Goal: Transaction & Acquisition: Purchase product/service

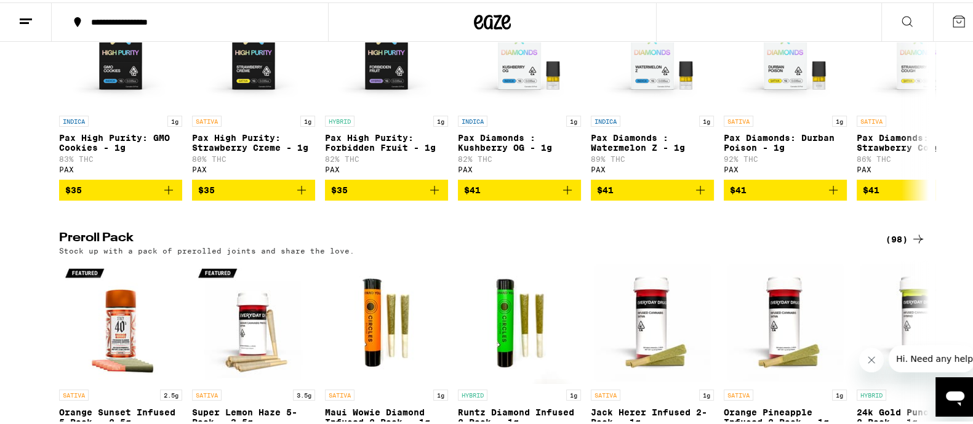
scroll to position [2770, 0]
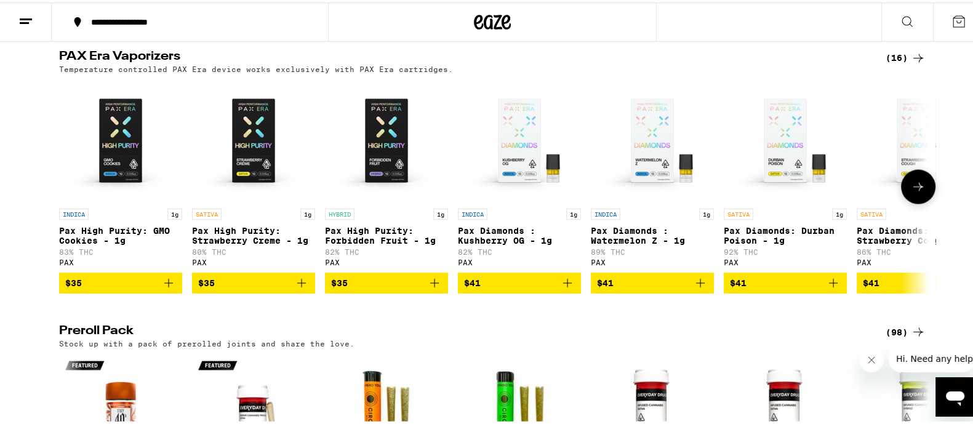
click at [915, 188] on icon at bounding box center [919, 184] width 10 height 9
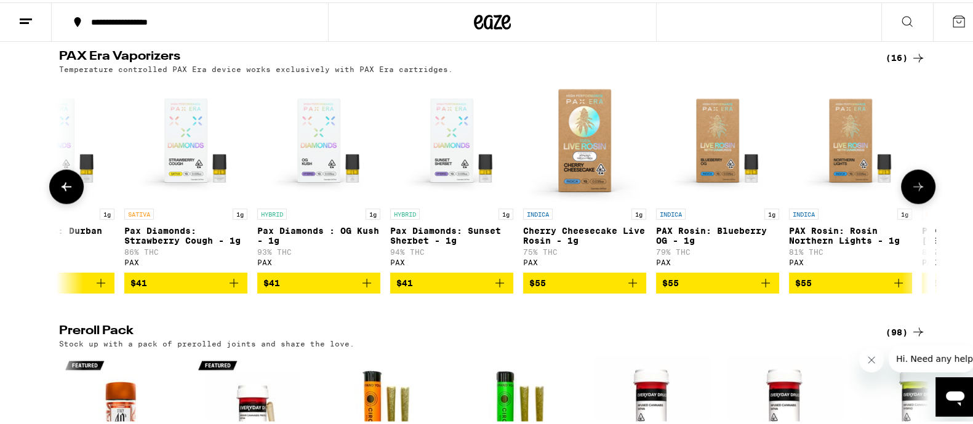
click at [915, 188] on icon at bounding box center [919, 184] width 10 height 9
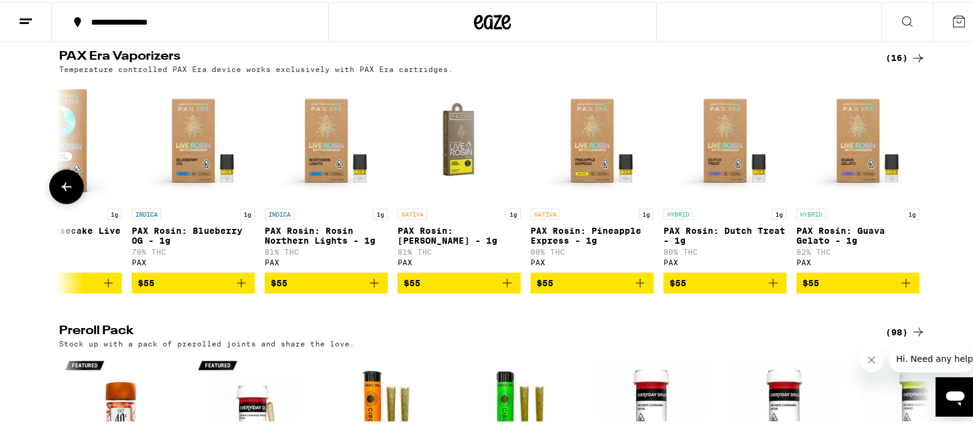
scroll to position [0, 1260]
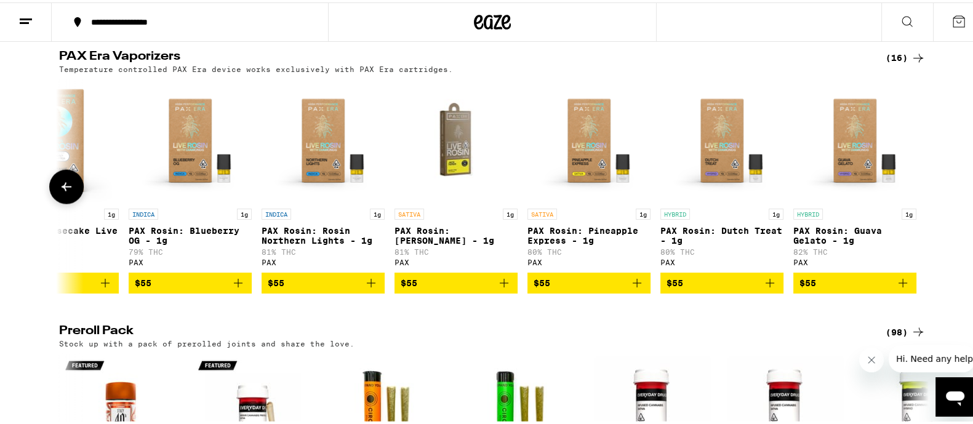
click at [917, 201] on div at bounding box center [918, 184] width 34 height 34
click at [61, 191] on icon at bounding box center [66, 184] width 15 height 15
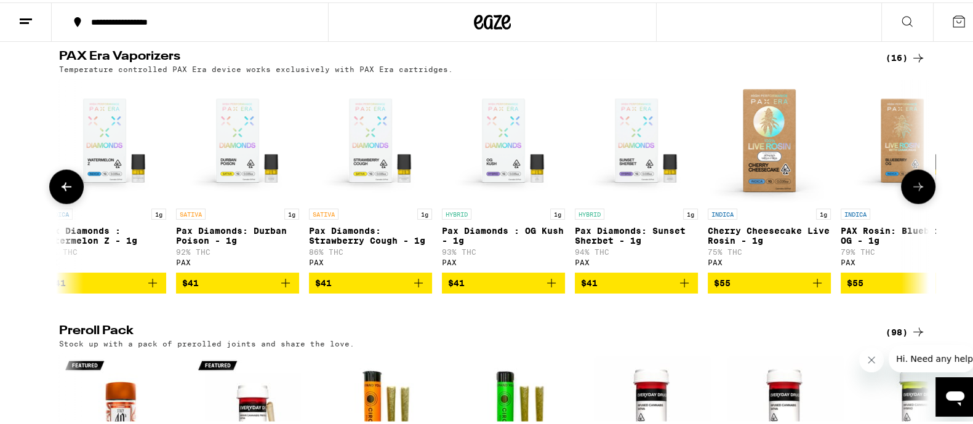
scroll to position [0, 528]
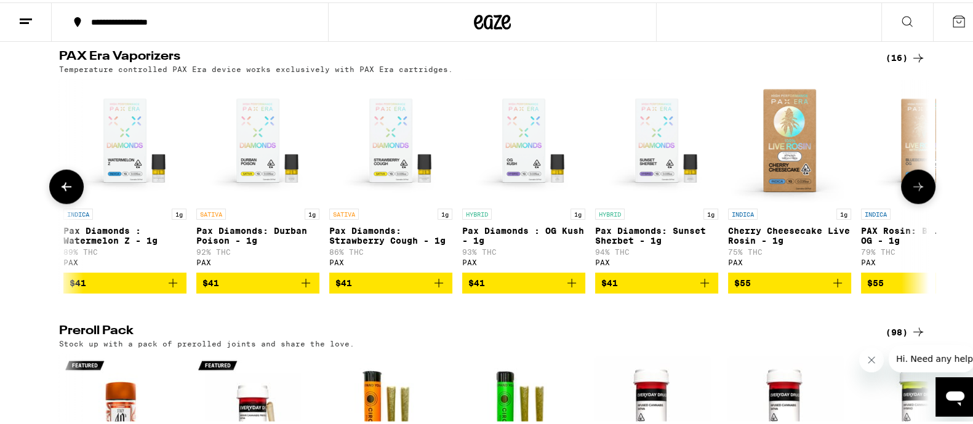
click at [61, 191] on icon at bounding box center [66, 184] width 15 height 15
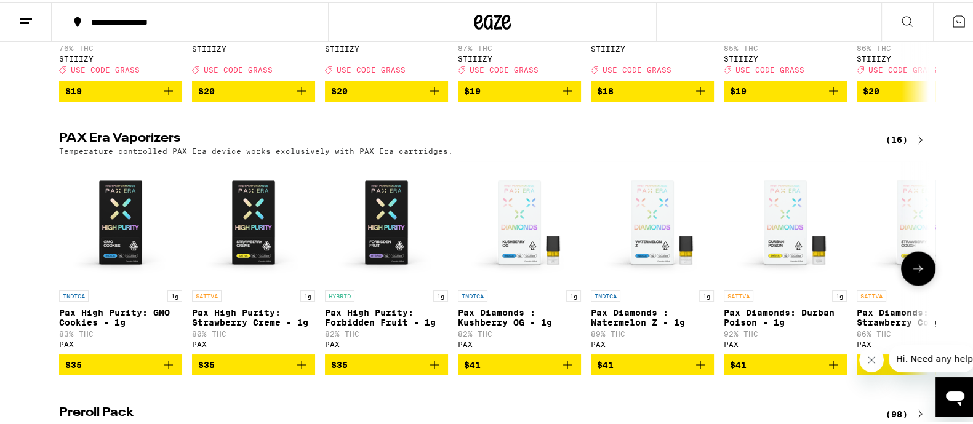
scroll to position [2539, 0]
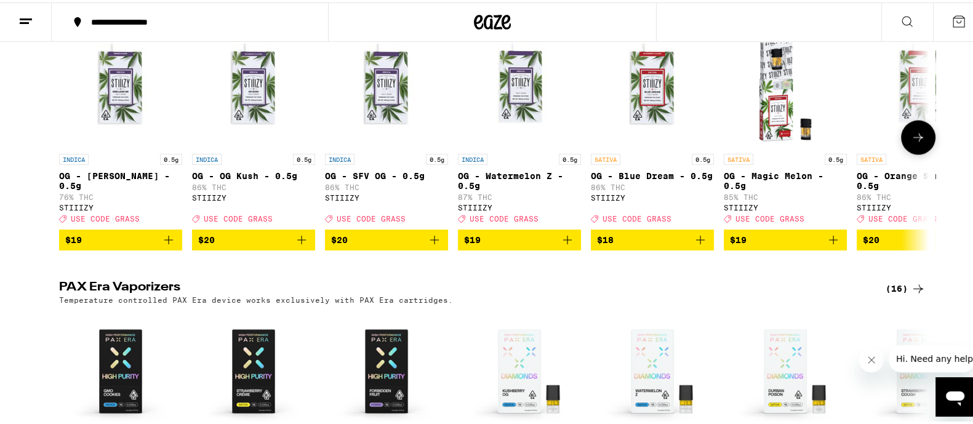
click at [911, 142] on icon at bounding box center [918, 134] width 15 height 15
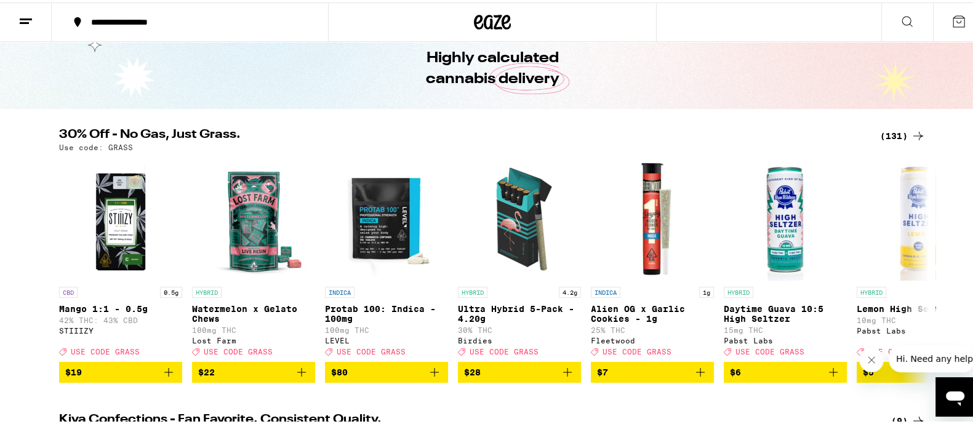
scroll to position [76, 0]
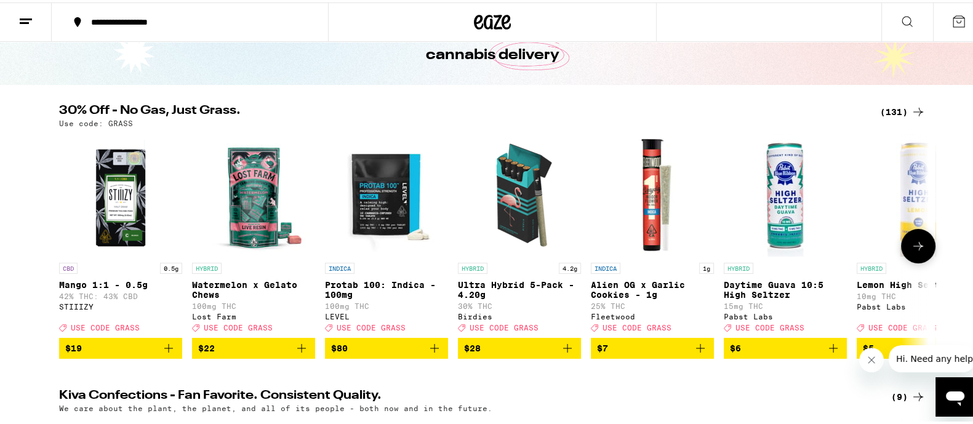
click at [911, 244] on icon at bounding box center [918, 243] width 15 height 15
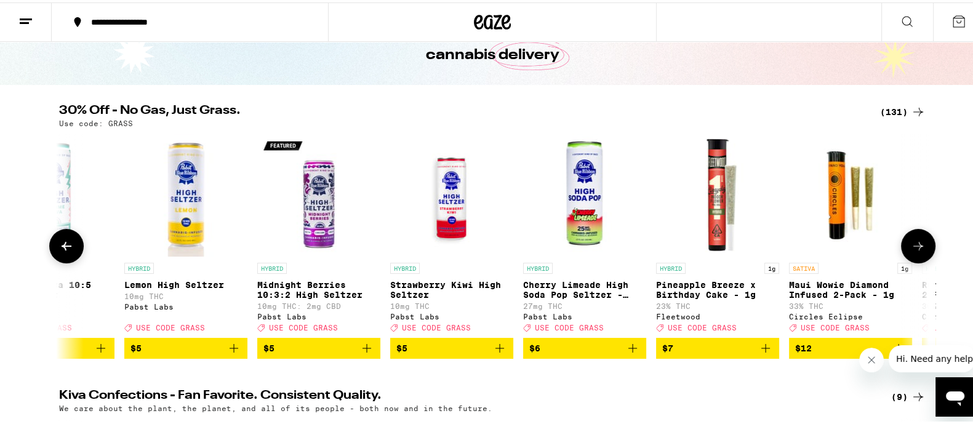
click at [911, 244] on icon at bounding box center [918, 243] width 15 height 15
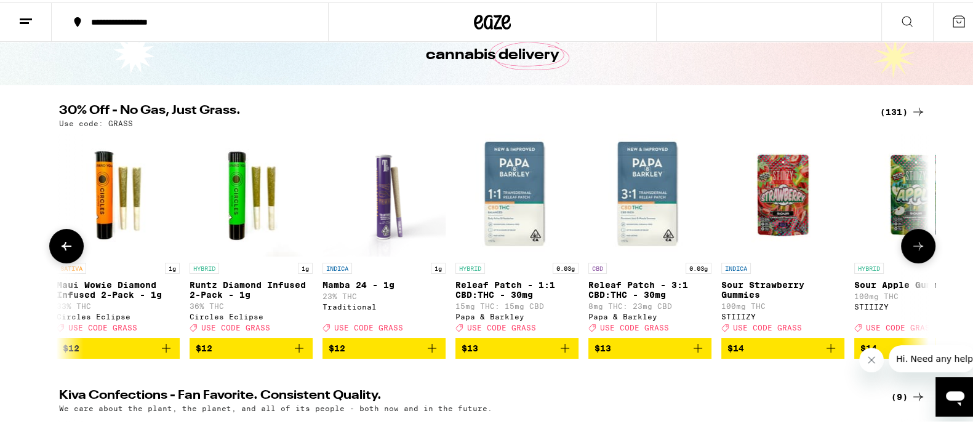
click at [911, 244] on icon at bounding box center [918, 243] width 15 height 15
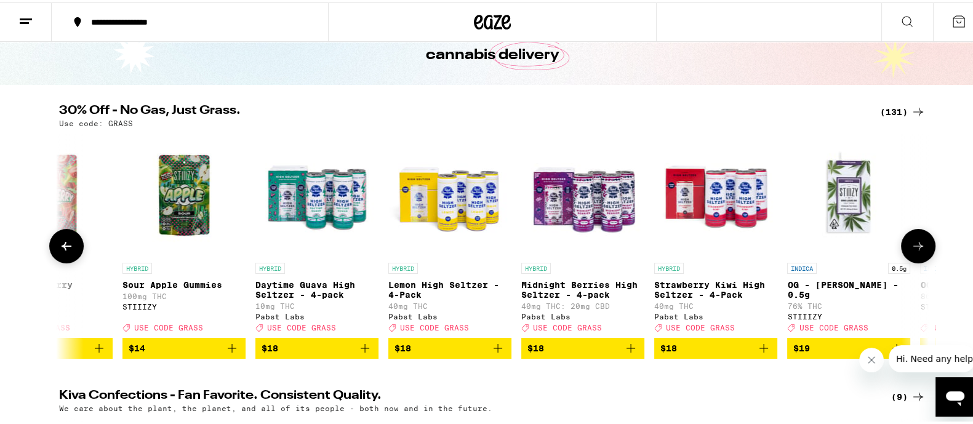
click at [911, 244] on icon at bounding box center [918, 243] width 15 height 15
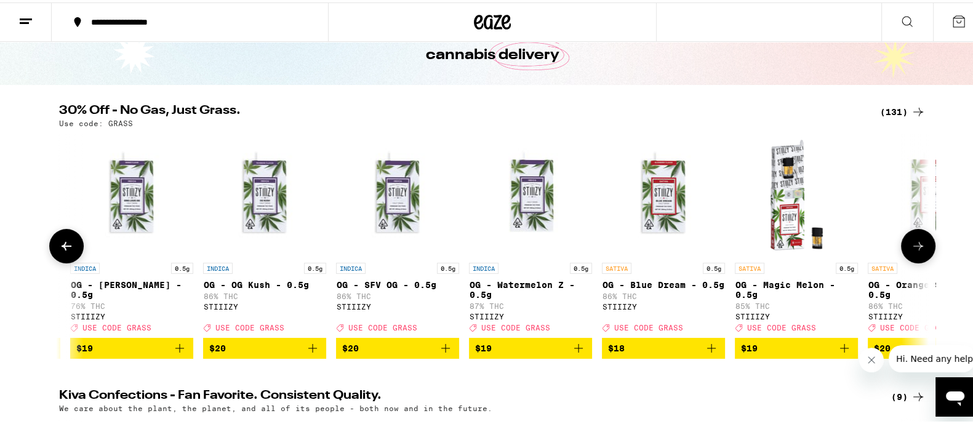
scroll to position [0, 2930]
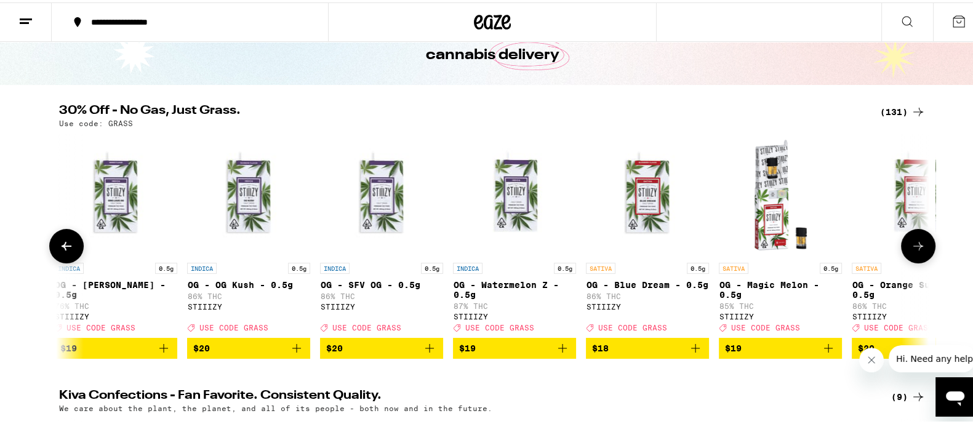
click at [911, 244] on icon at bounding box center [918, 243] width 15 height 15
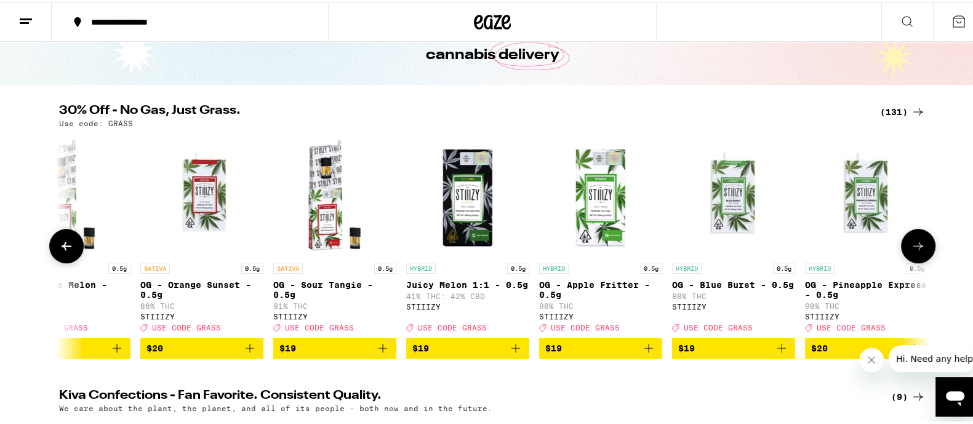
scroll to position [0, 3663]
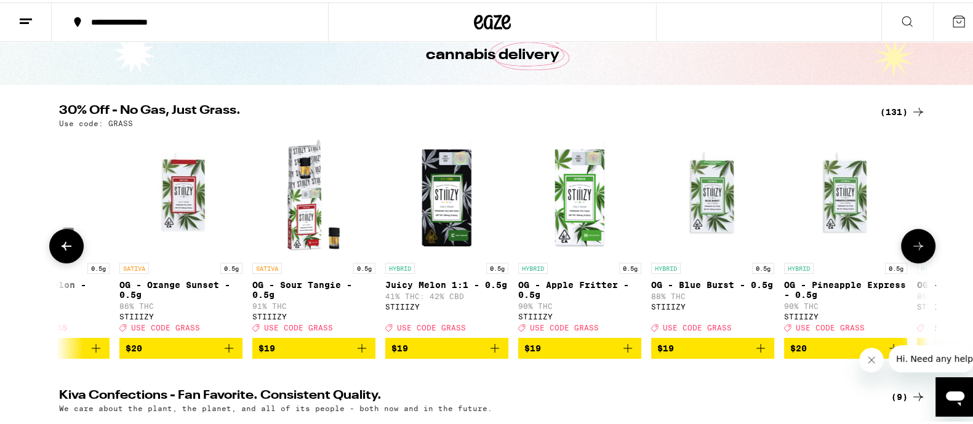
click at [911, 244] on icon at bounding box center [918, 243] width 15 height 15
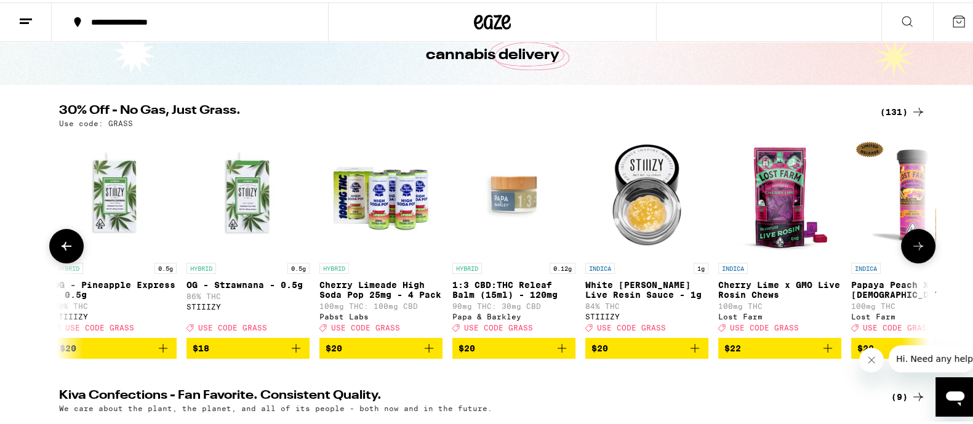
scroll to position [0, 4395]
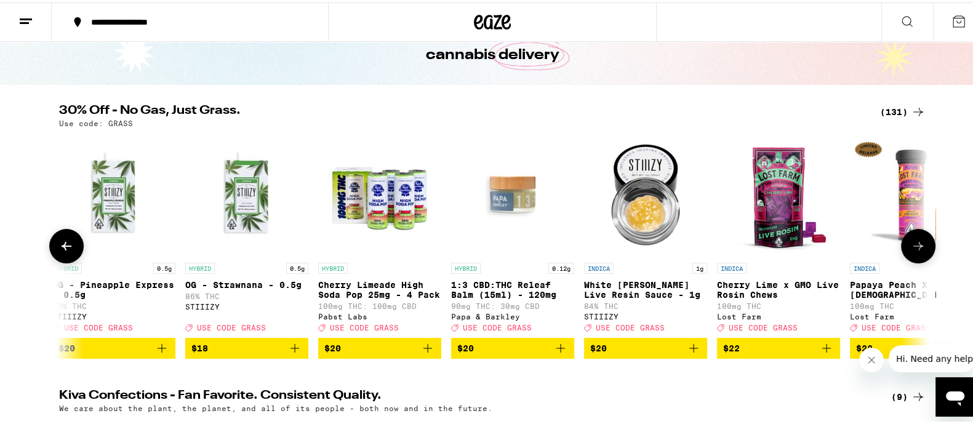
click at [911, 244] on icon at bounding box center [918, 243] width 15 height 15
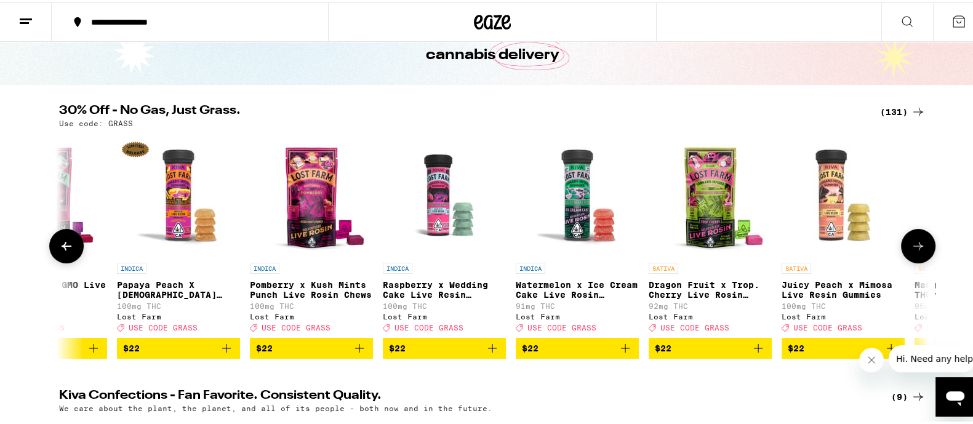
click at [911, 244] on icon at bounding box center [918, 243] width 15 height 15
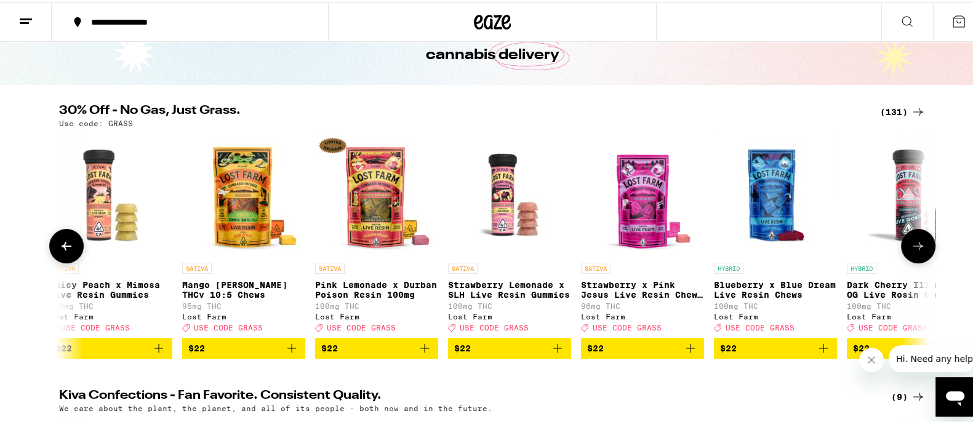
click at [911, 244] on icon at bounding box center [918, 243] width 15 height 15
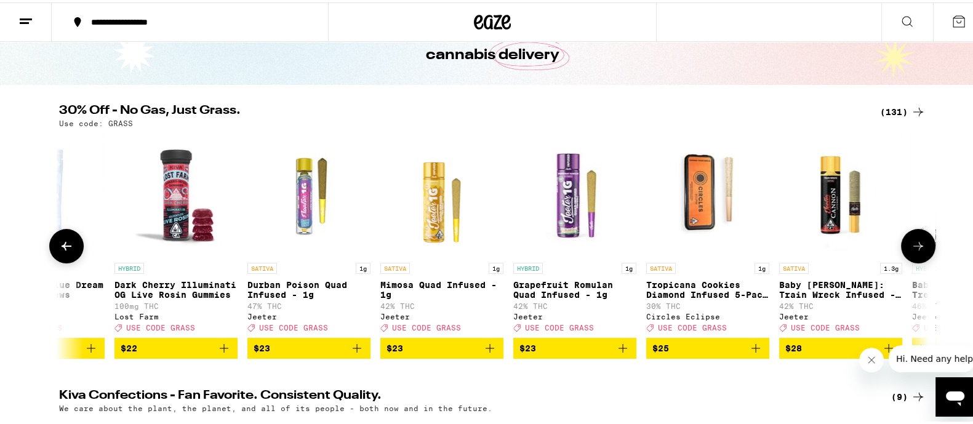
click at [911, 244] on icon at bounding box center [918, 243] width 15 height 15
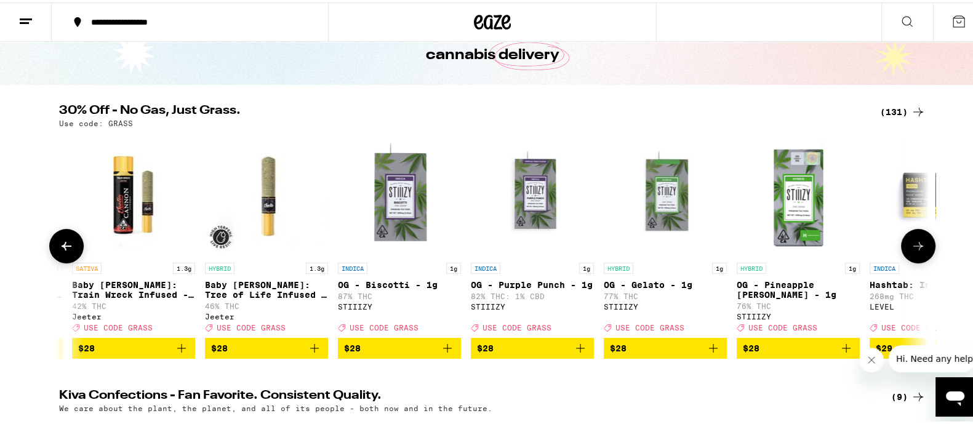
scroll to position [0, 7325]
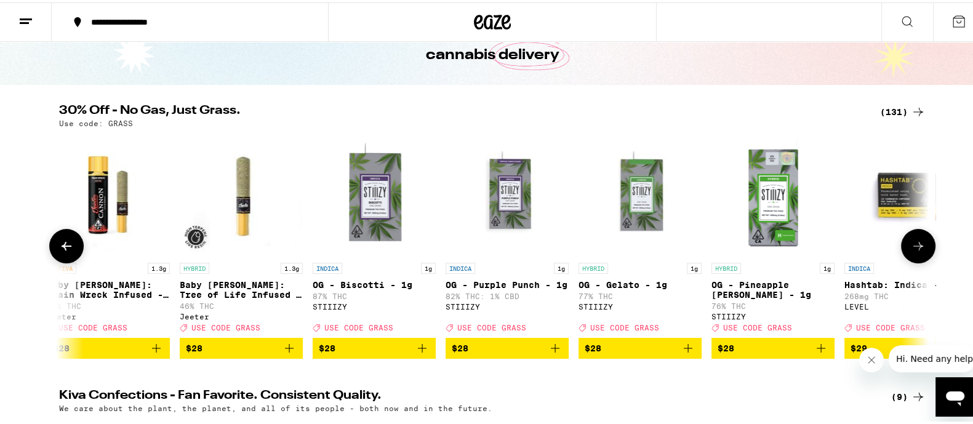
click at [911, 244] on icon at bounding box center [918, 243] width 15 height 15
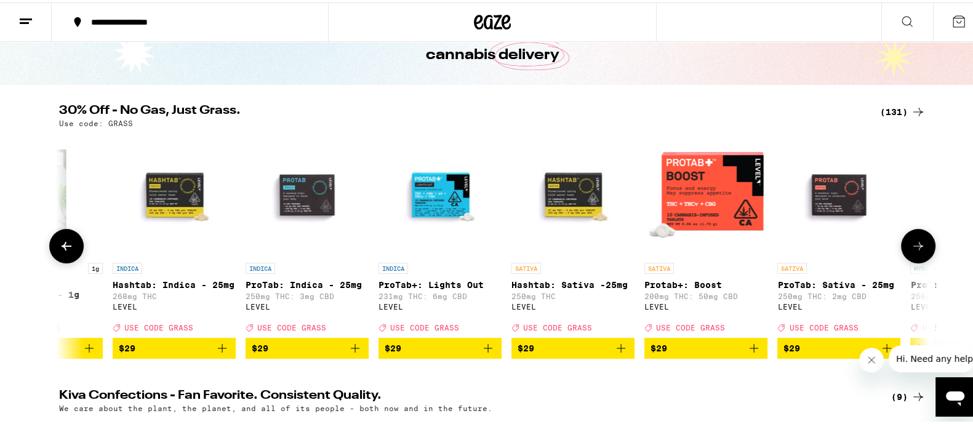
click at [911, 244] on icon at bounding box center [918, 243] width 15 height 15
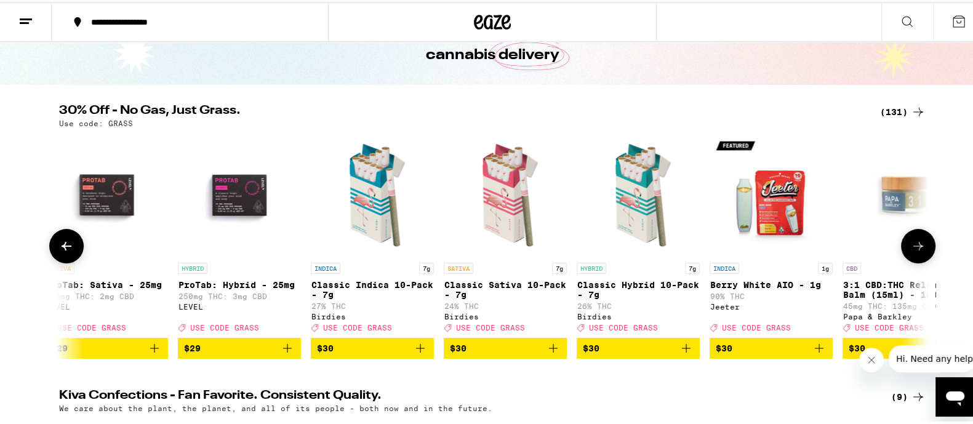
click at [911, 244] on icon at bounding box center [918, 243] width 15 height 15
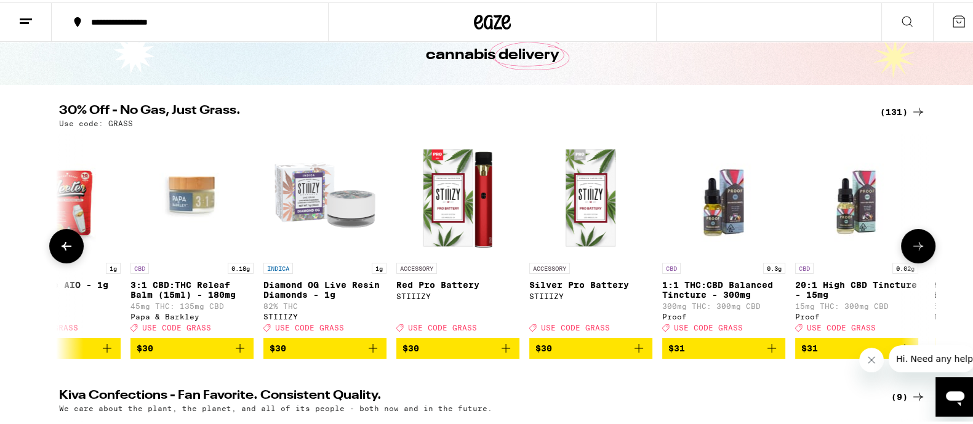
scroll to position [0, 9522]
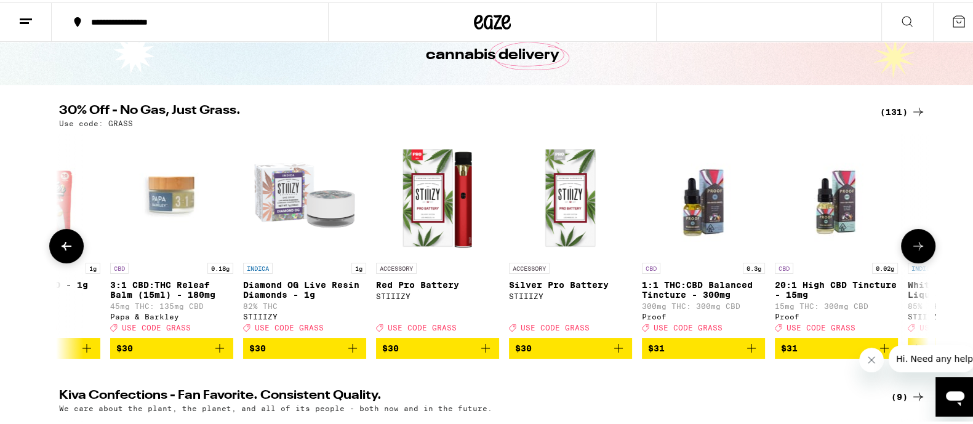
click at [911, 244] on icon at bounding box center [918, 243] width 15 height 15
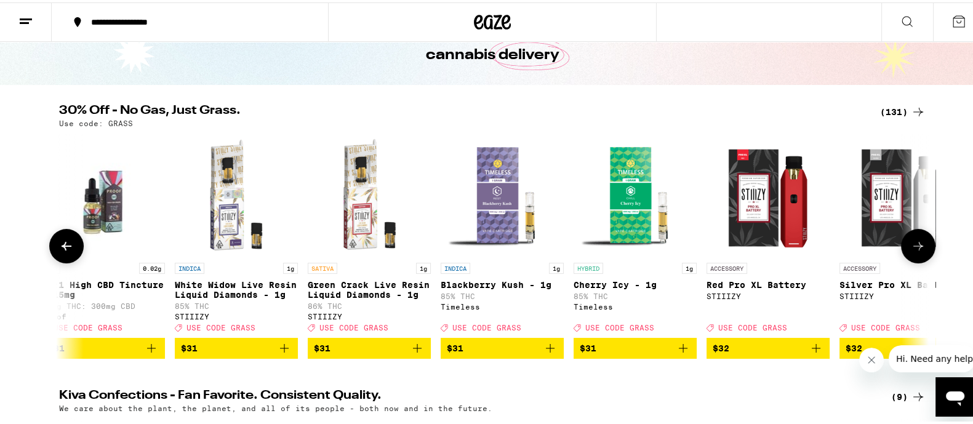
click at [911, 244] on icon at bounding box center [918, 243] width 15 height 15
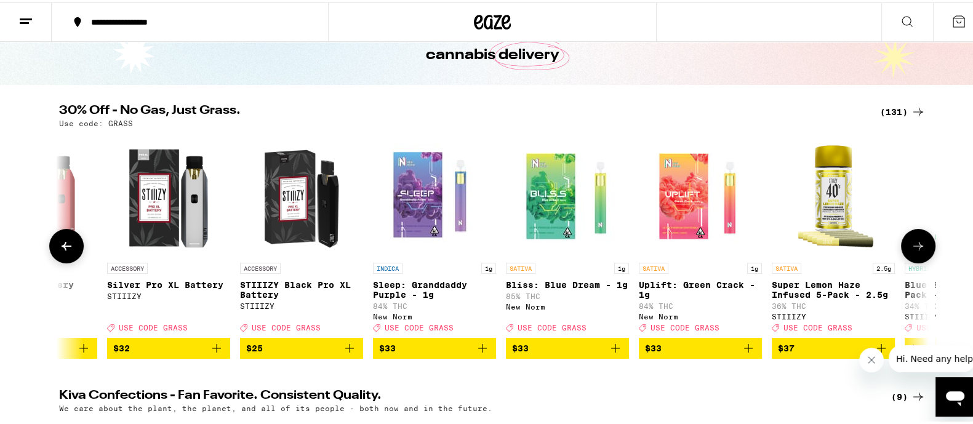
click at [58, 235] on button at bounding box center [66, 244] width 34 height 34
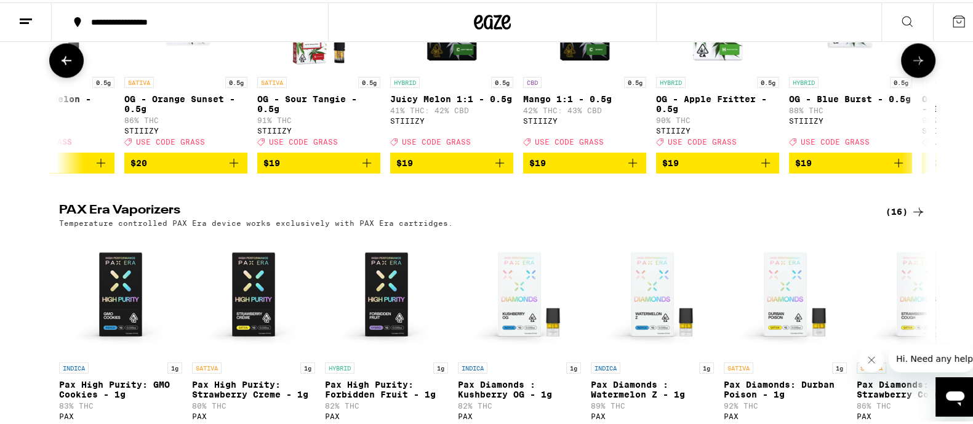
scroll to position [2539, 0]
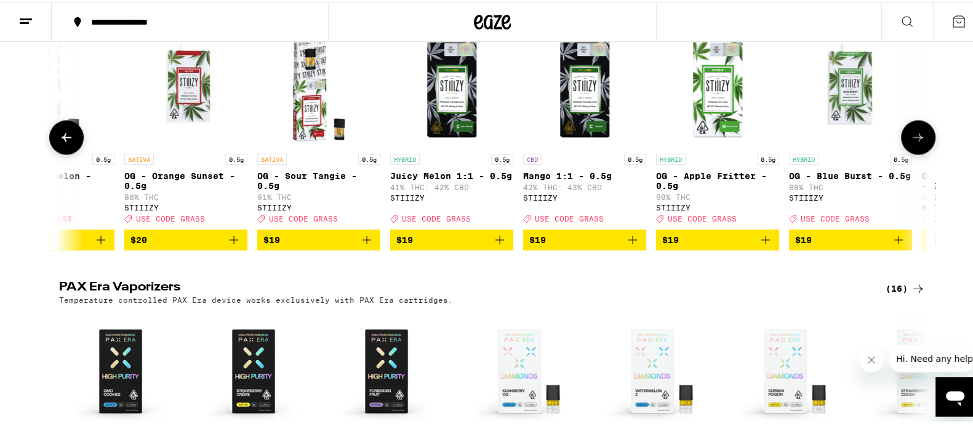
click at [906, 152] on button at bounding box center [918, 135] width 34 height 34
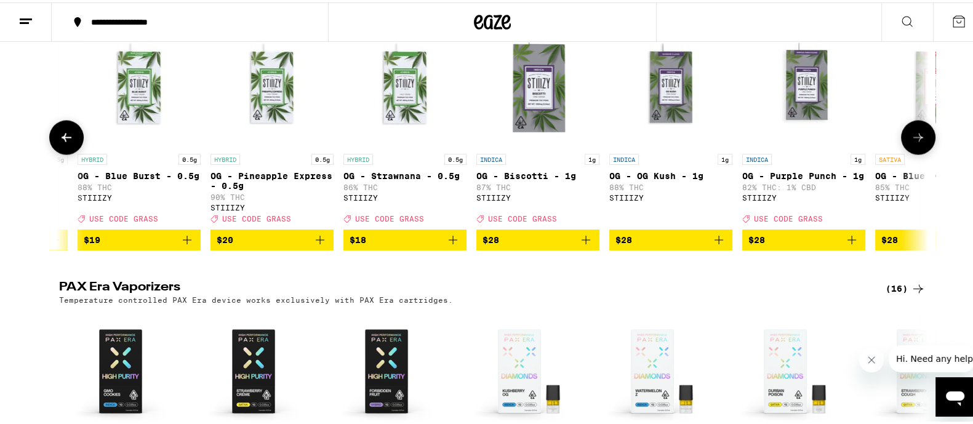
scroll to position [0, 1465]
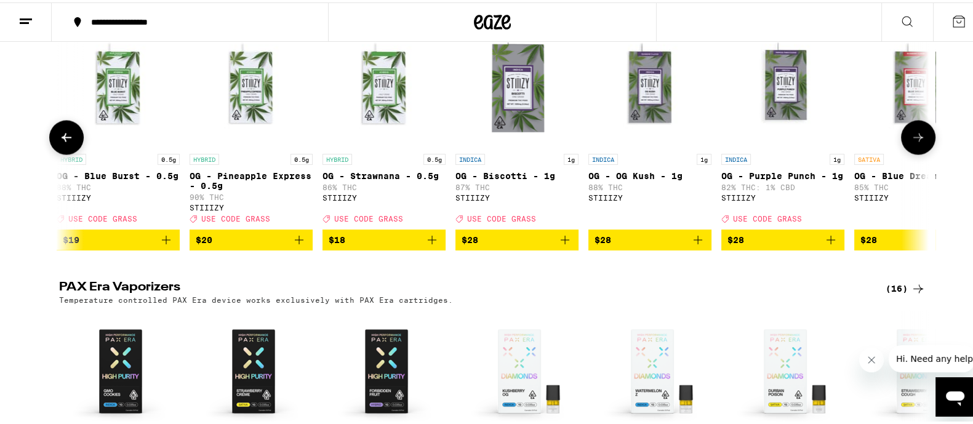
click at [693, 245] on icon "Add to bag" at bounding box center [698, 237] width 15 height 15
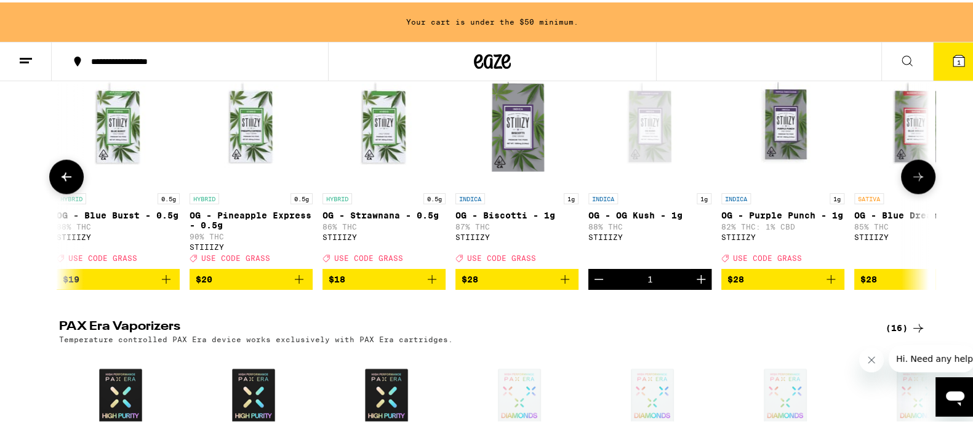
scroll to position [2579, 0]
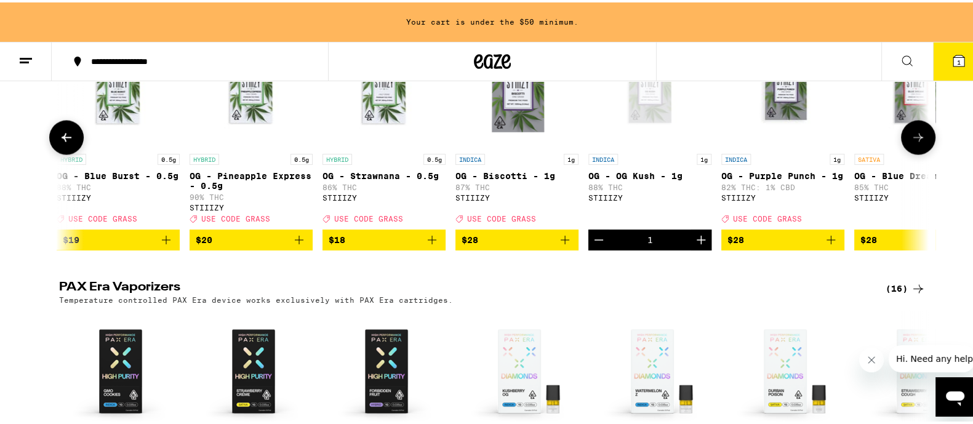
click at [920, 142] on icon at bounding box center [918, 134] width 15 height 15
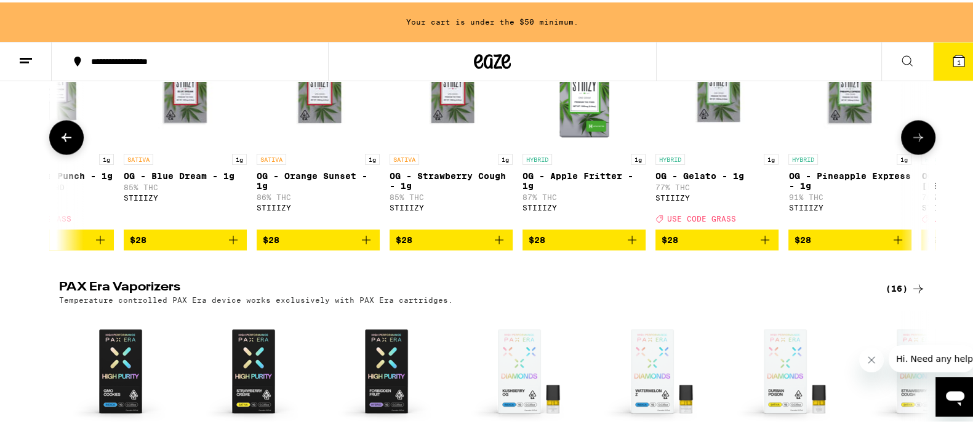
scroll to position [0, 2197]
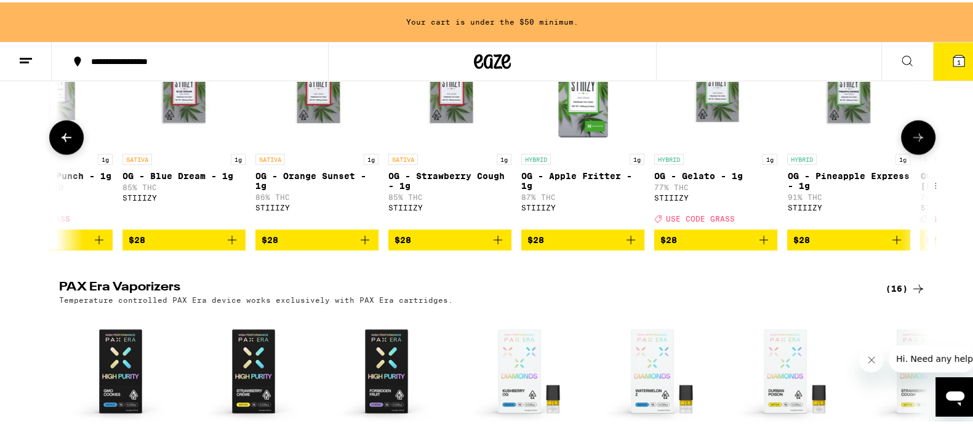
click at [918, 142] on icon at bounding box center [918, 134] width 15 height 15
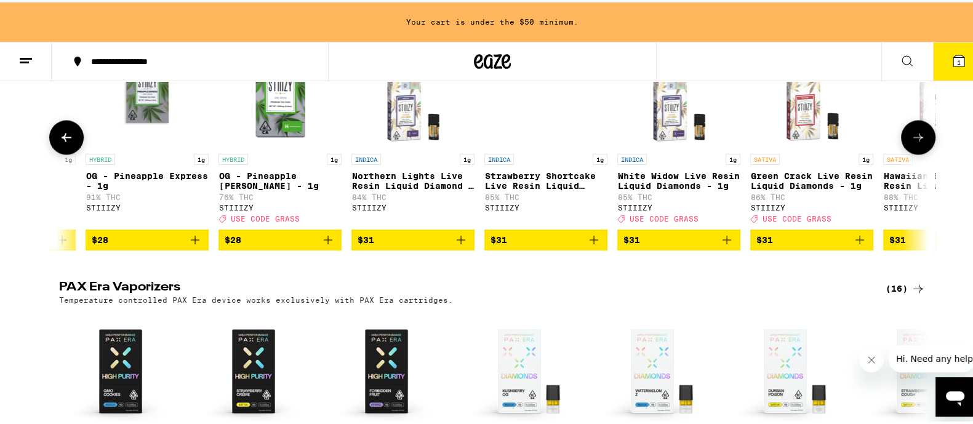
scroll to position [0, 2930]
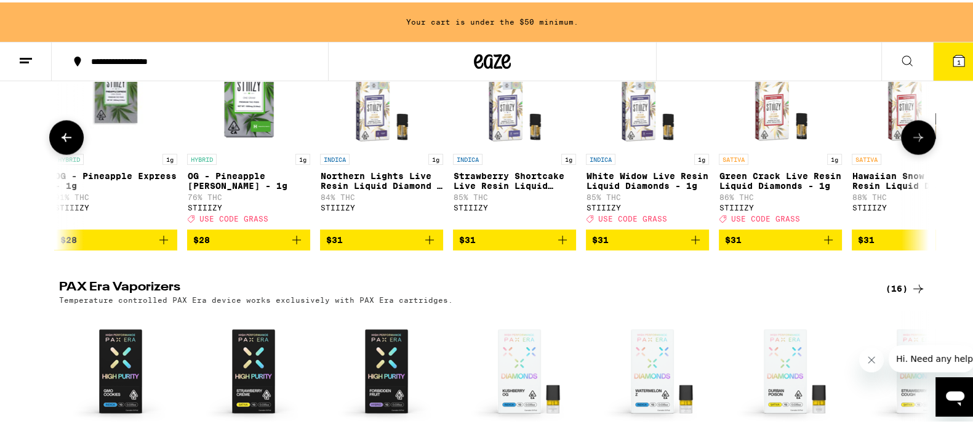
click at [65, 142] on icon at bounding box center [66, 134] width 15 height 15
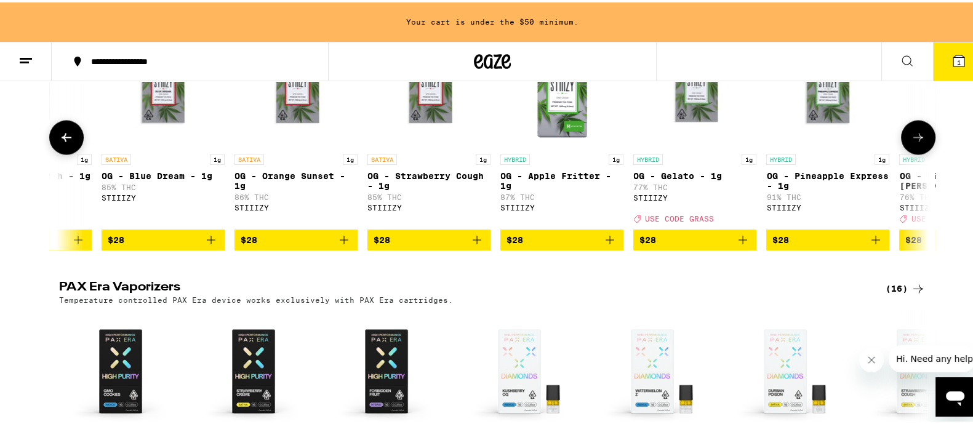
scroll to position [0, 2197]
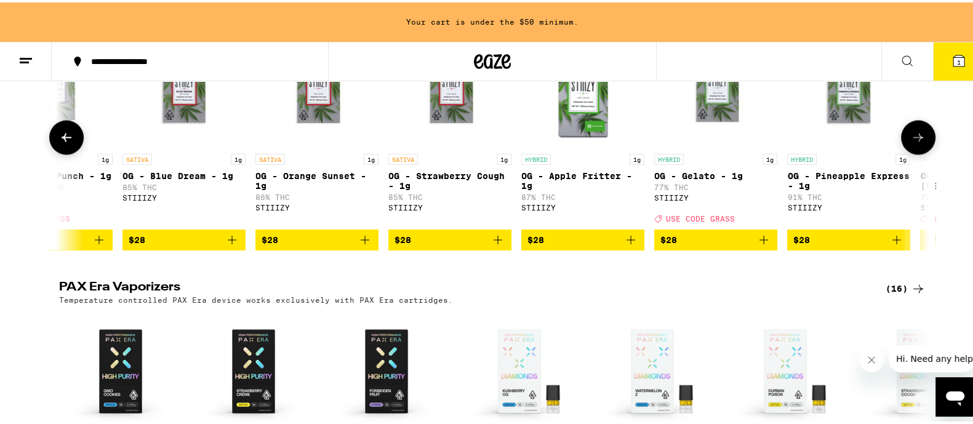
click at [65, 142] on icon at bounding box center [66, 134] width 15 height 15
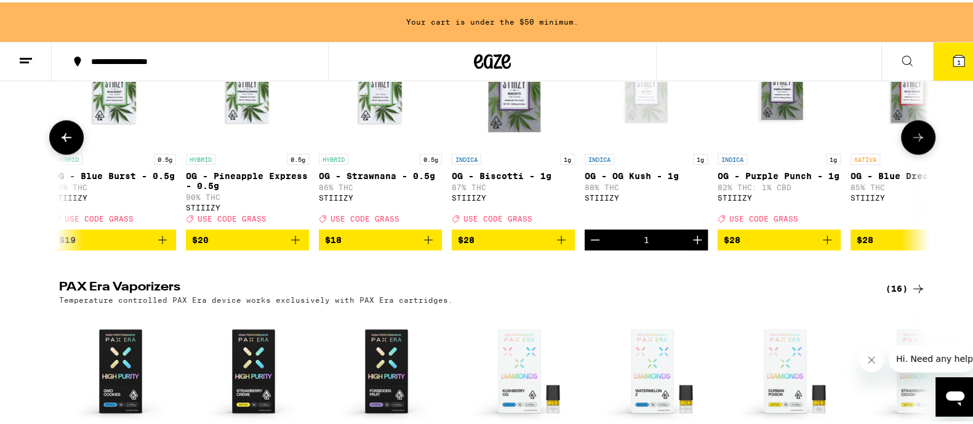
scroll to position [0, 1465]
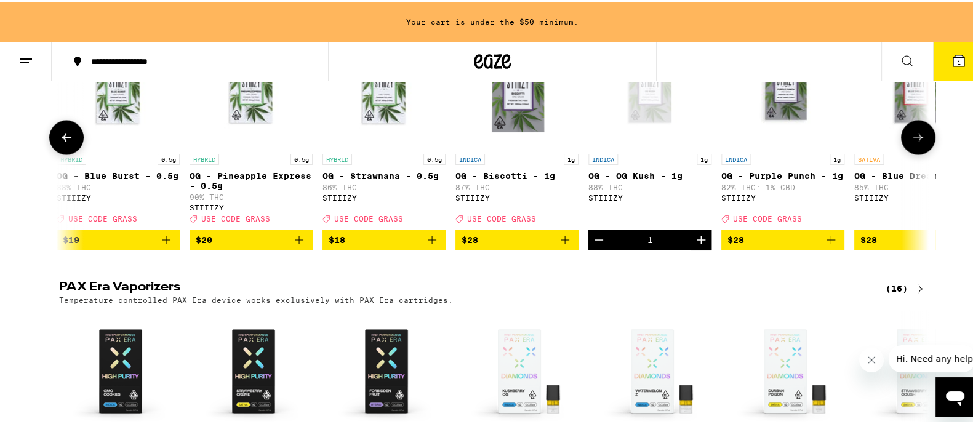
click at [920, 152] on button at bounding box center [918, 135] width 34 height 34
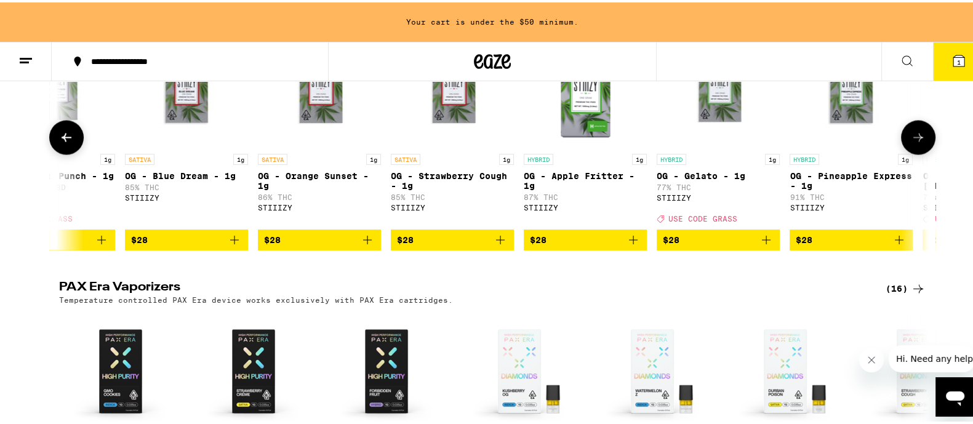
scroll to position [0, 2197]
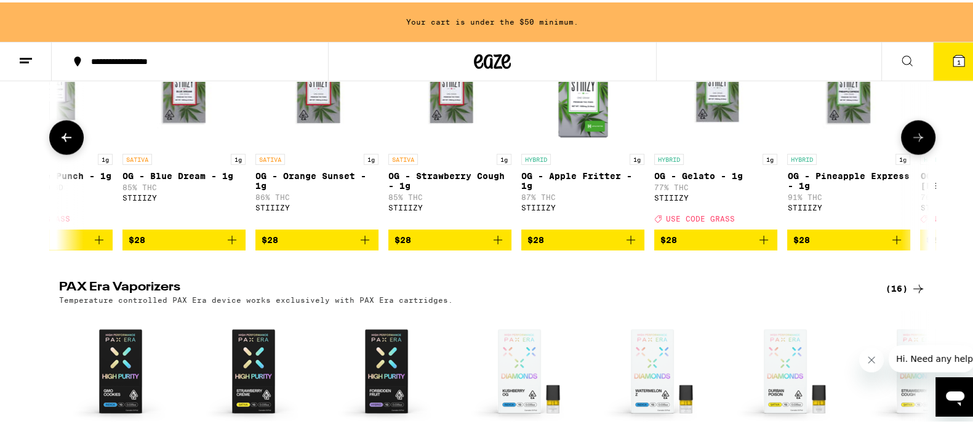
click at [228, 245] on icon "Add to bag" at bounding box center [232, 237] width 15 height 15
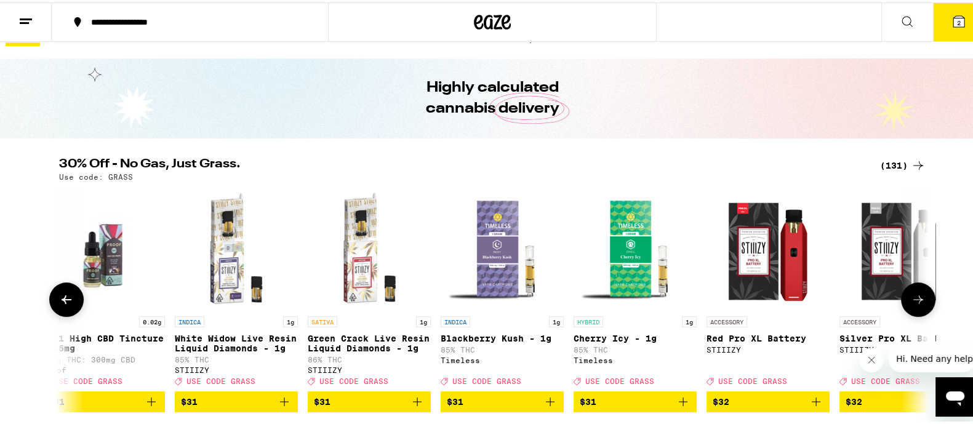
scroll to position [0, 0]
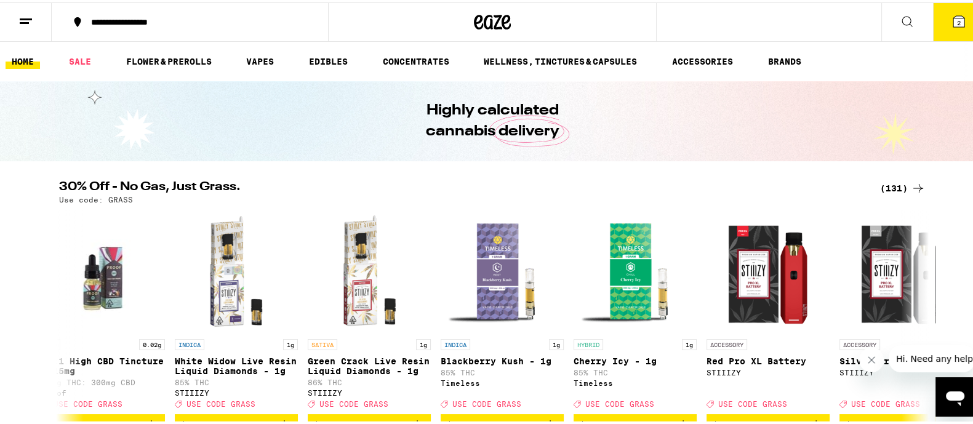
click at [954, 17] on icon at bounding box center [959, 19] width 11 height 11
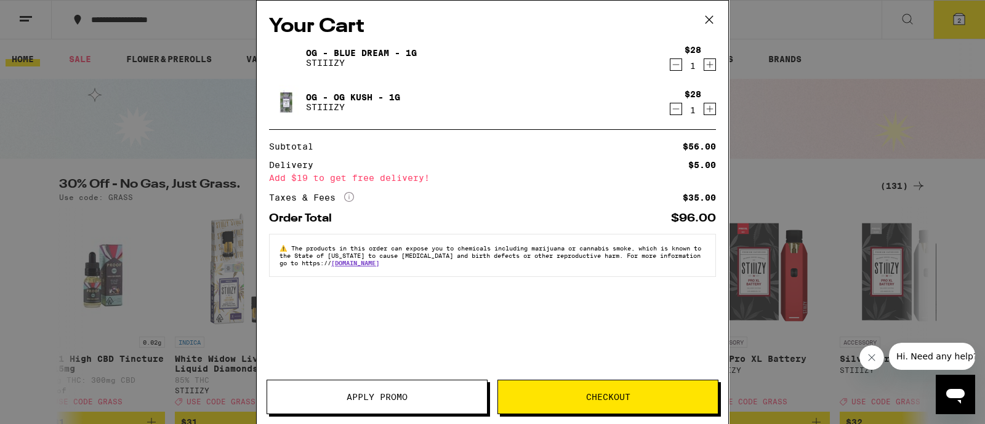
click at [712, 18] on icon at bounding box center [709, 19] width 18 height 18
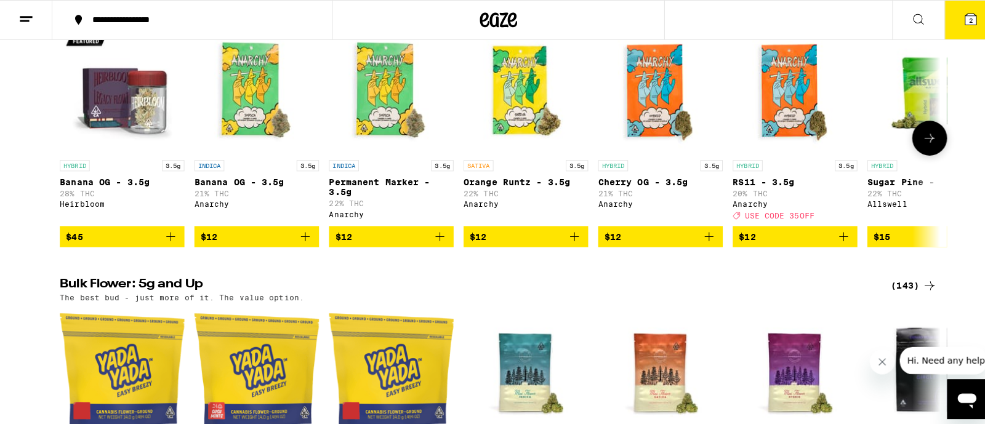
scroll to position [923, 0]
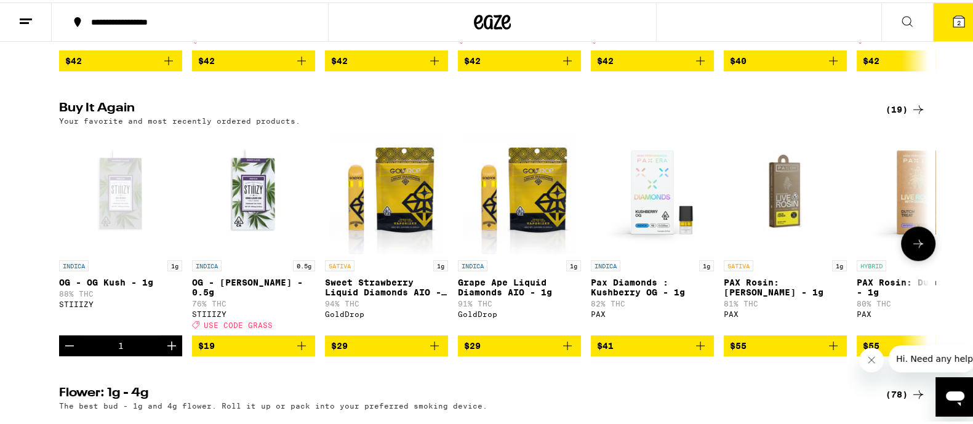
click at [294, 351] on icon "Add to bag" at bounding box center [301, 343] width 15 height 15
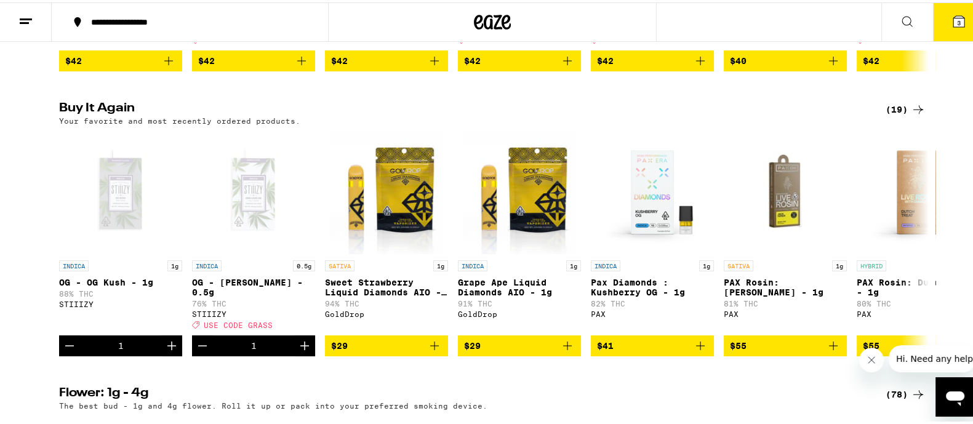
click at [957, 17] on span "3" at bounding box center [959, 20] width 4 height 7
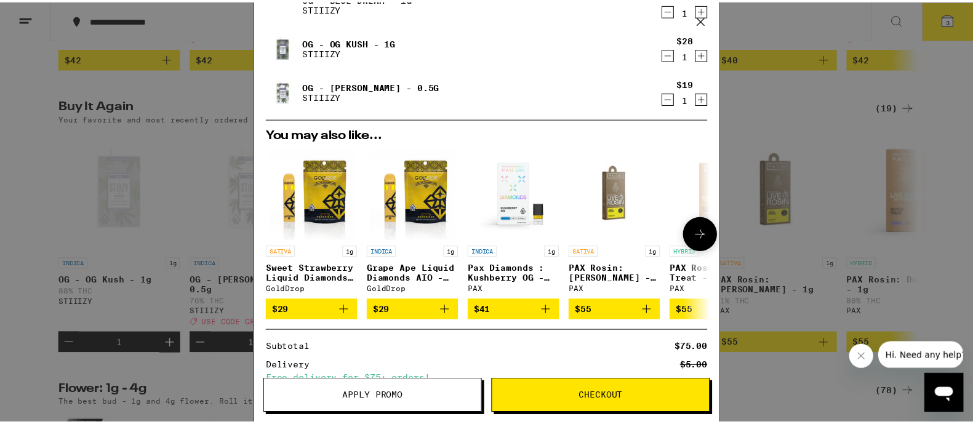
scroll to position [76, 0]
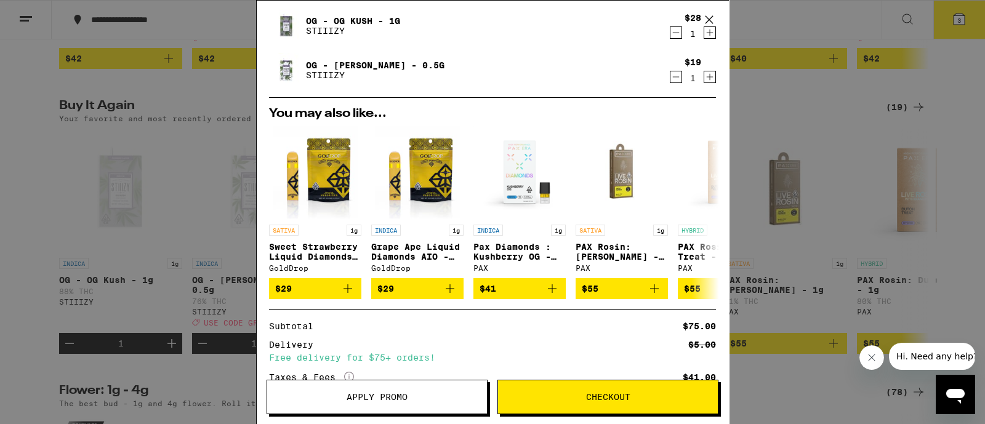
click at [373, 401] on span "Apply Promo" at bounding box center [377, 397] width 61 height 9
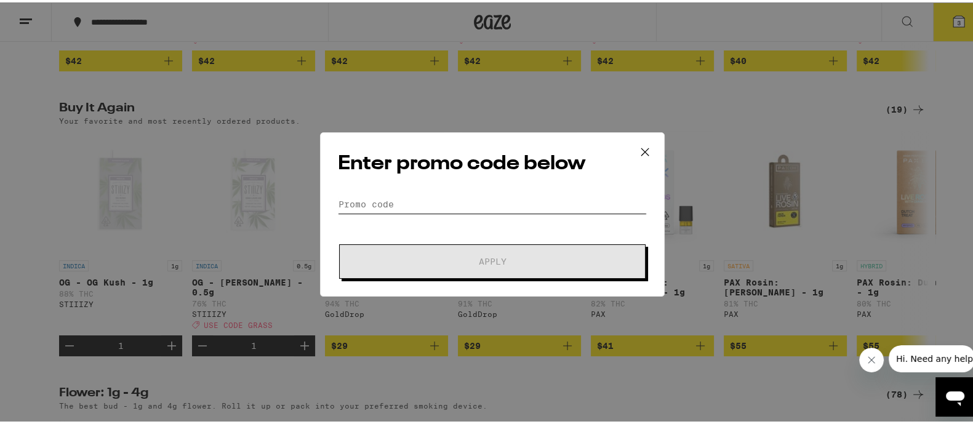
click at [382, 193] on input "Promo Code" at bounding box center [492, 202] width 309 height 18
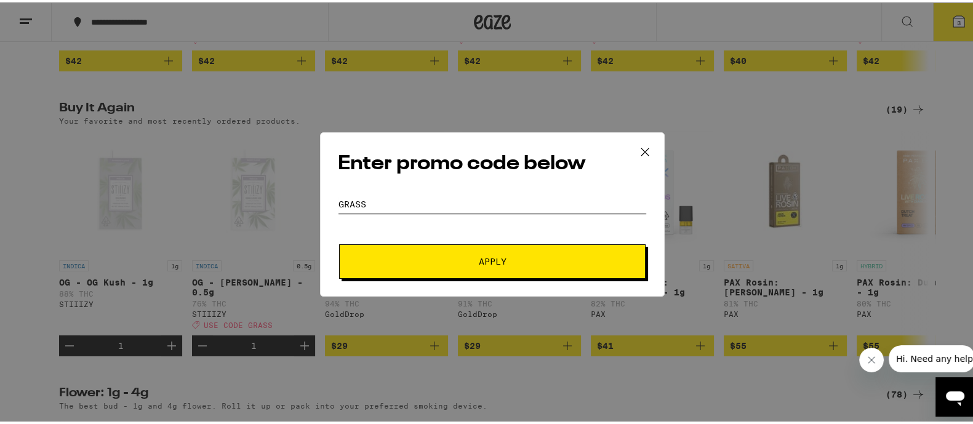
type input "grass"
click at [479, 255] on span "Apply" at bounding box center [493, 259] width 28 height 9
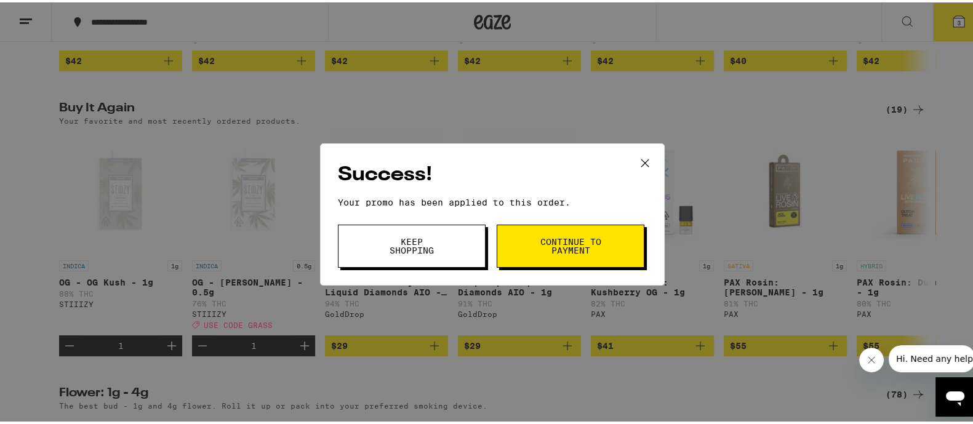
click at [540, 244] on span "Continue to payment" at bounding box center [570, 243] width 63 height 17
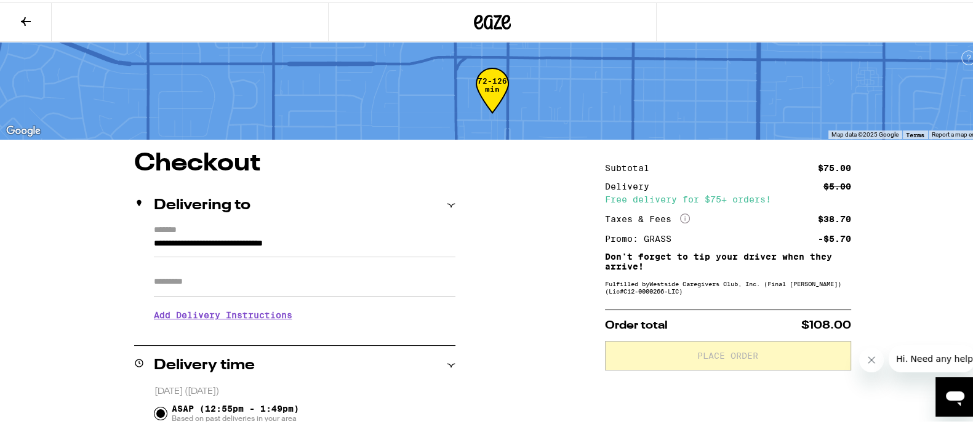
scroll to position [76, 0]
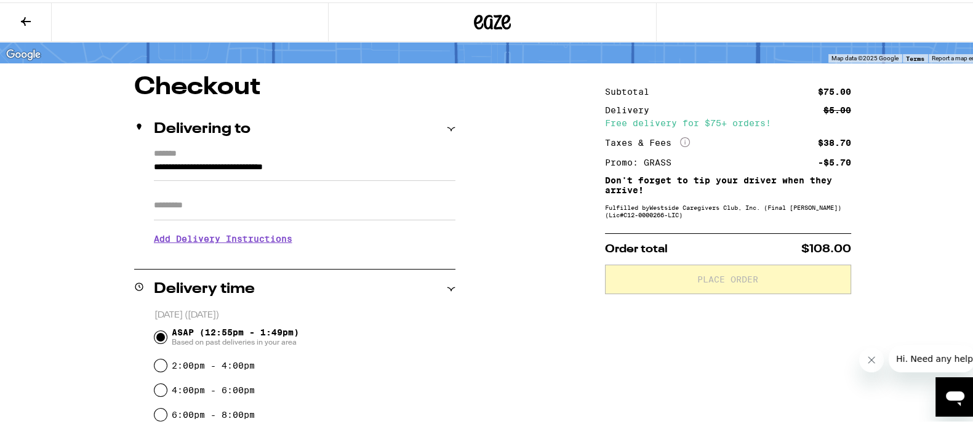
click at [226, 202] on input "Apt/Suite" at bounding box center [305, 203] width 302 height 30
type input "*******"
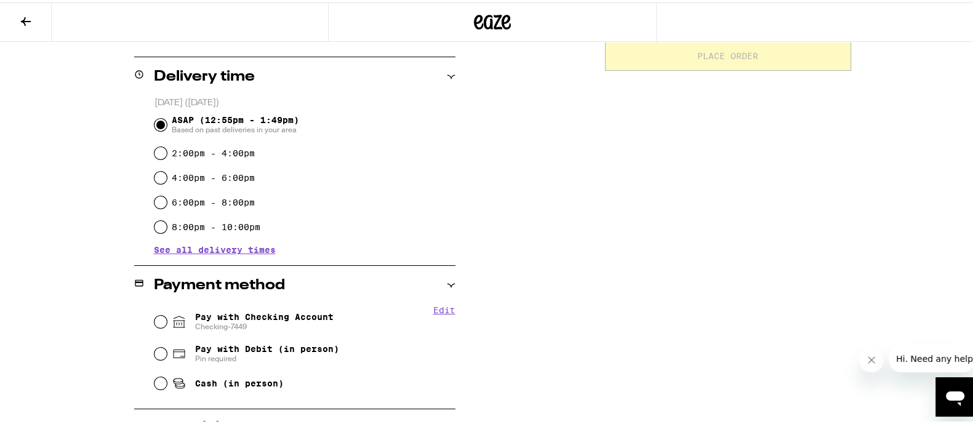
scroll to position [455, 0]
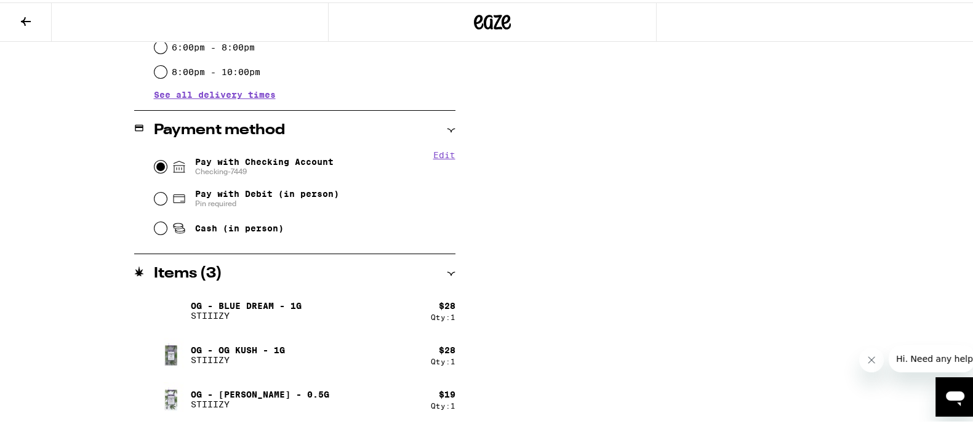
click at [155, 165] on input "Pay with Checking Account Checking-7449" at bounding box center [161, 164] width 12 height 12
radio input "true"
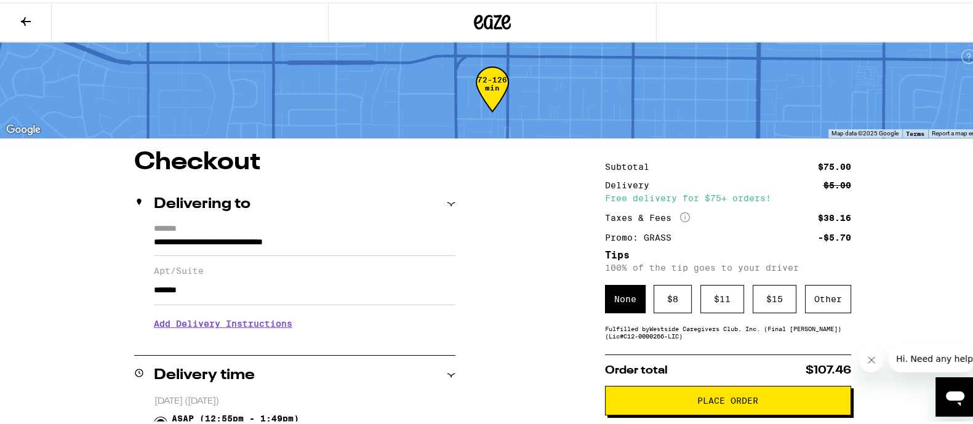
scroll to position [0, 0]
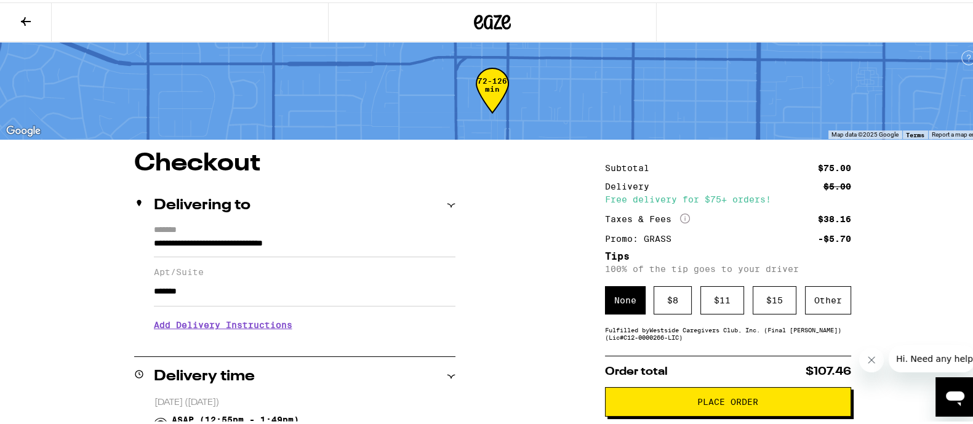
click at [31, 18] on icon at bounding box center [25, 19] width 15 height 15
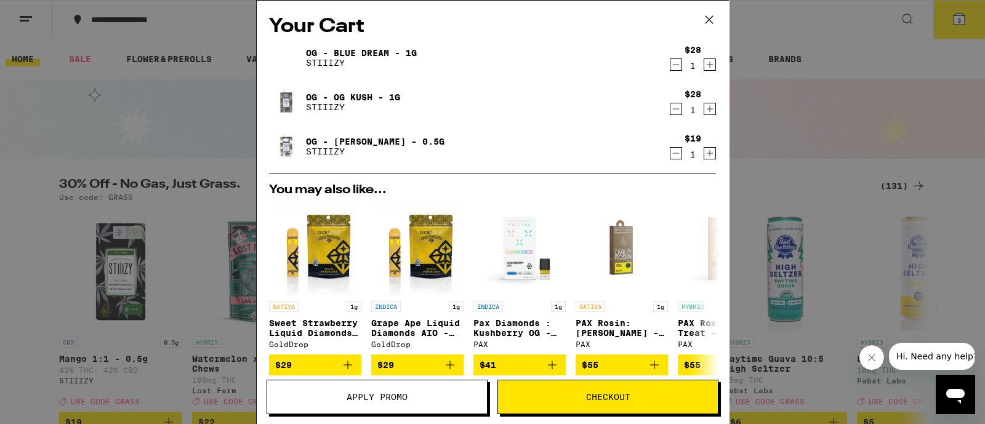
click at [670, 66] on icon "Decrement" at bounding box center [675, 64] width 11 height 15
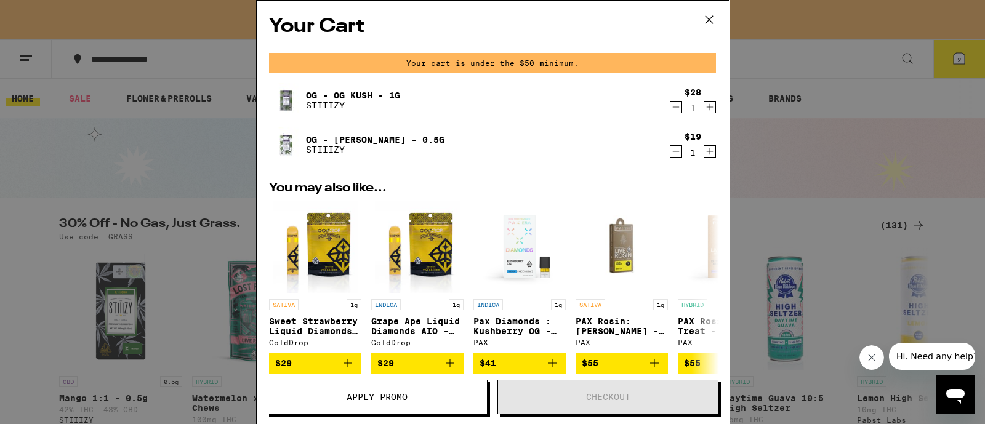
click at [670, 110] on icon "Decrement" at bounding box center [675, 107] width 11 height 15
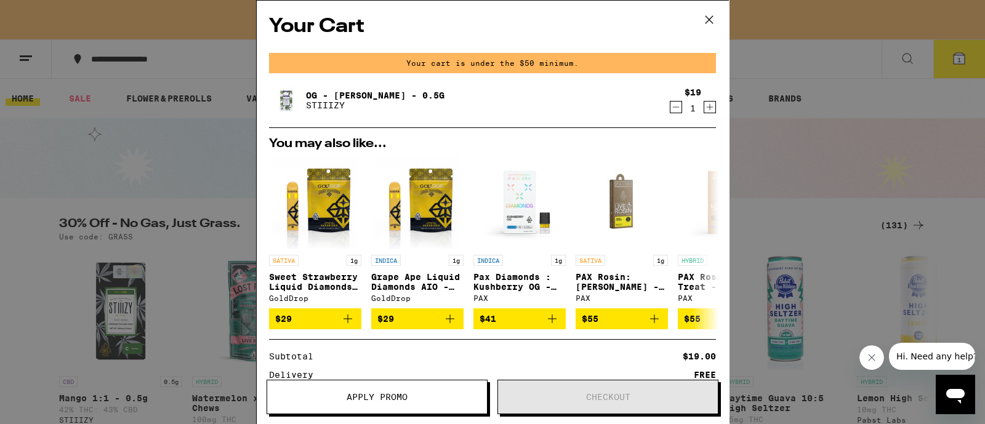
click at [670, 101] on icon "Decrement" at bounding box center [675, 107] width 11 height 15
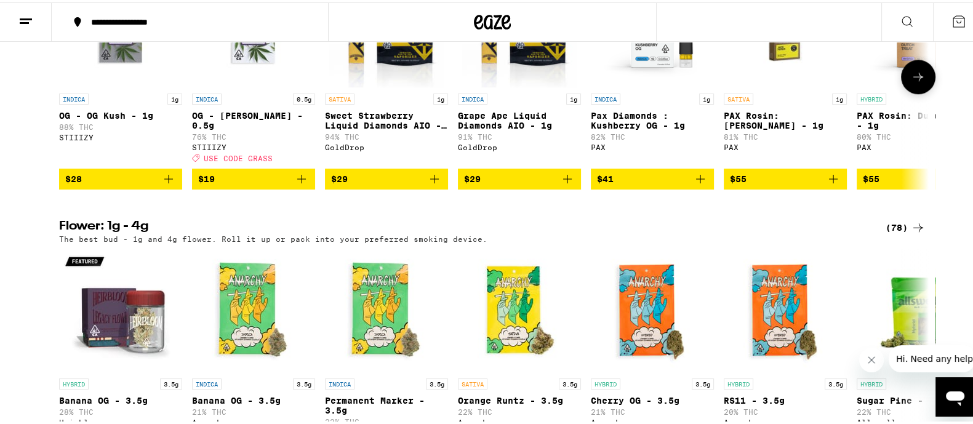
scroll to position [1000, 0]
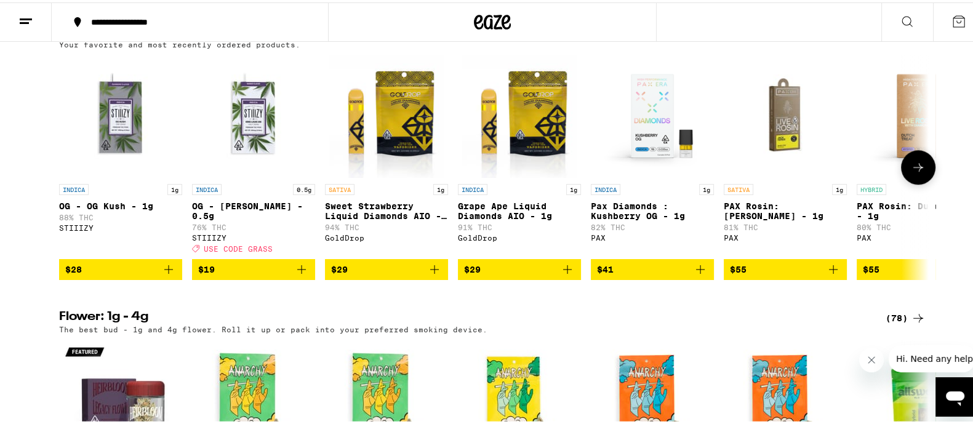
click at [297, 271] on icon "Add to bag" at bounding box center [301, 267] width 9 height 9
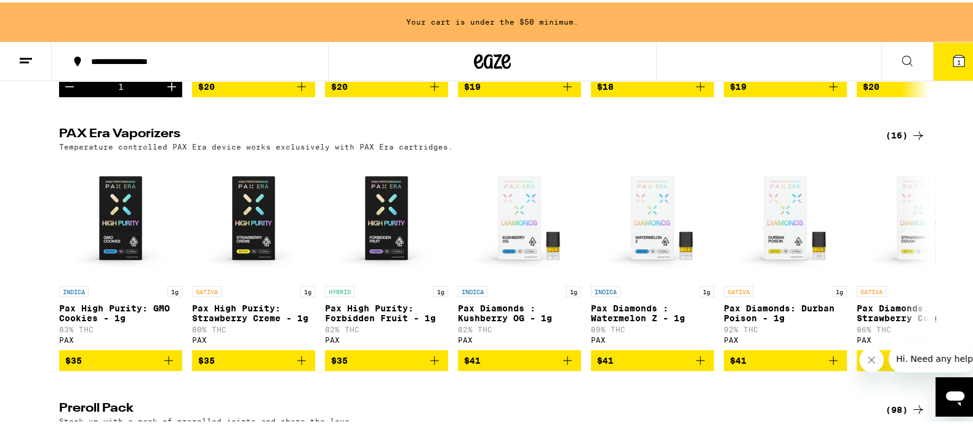
scroll to position [2578, 0]
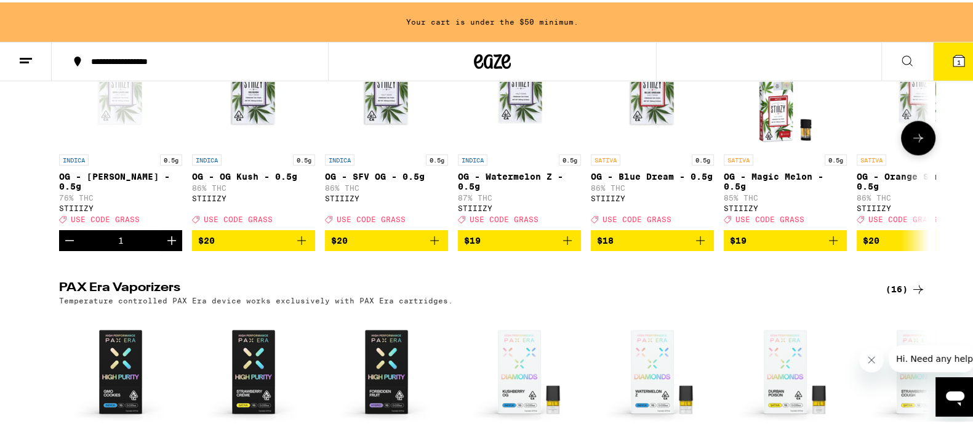
click at [908, 153] on button at bounding box center [918, 135] width 34 height 34
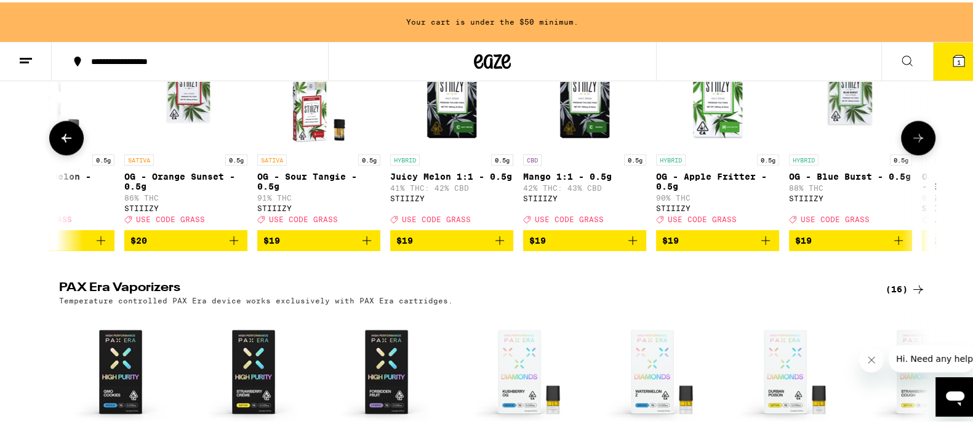
click at [908, 153] on button at bounding box center [918, 135] width 34 height 34
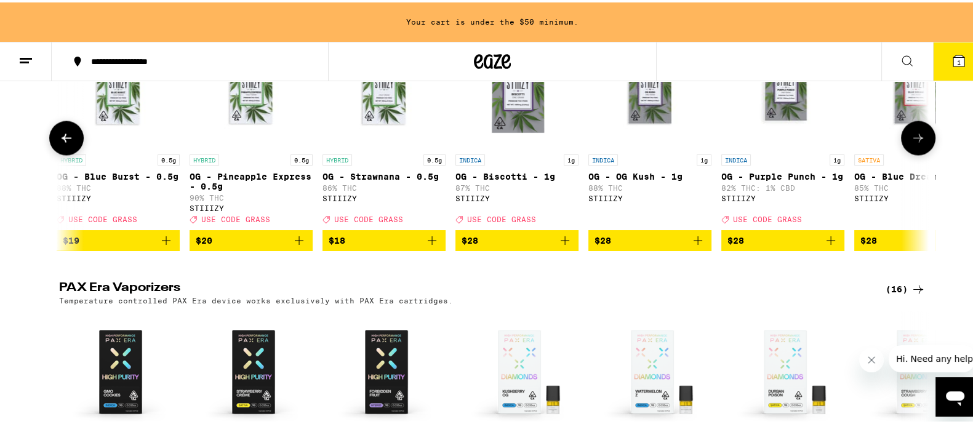
click at [908, 153] on button at bounding box center [918, 135] width 34 height 34
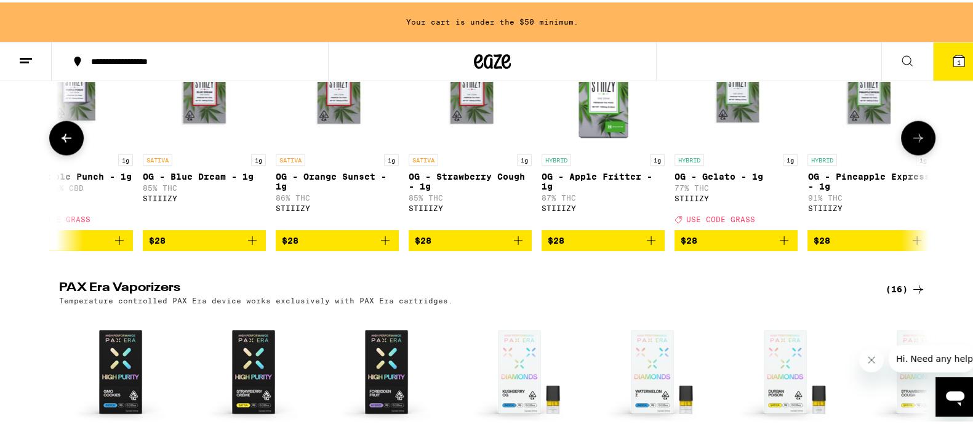
scroll to position [0, 2197]
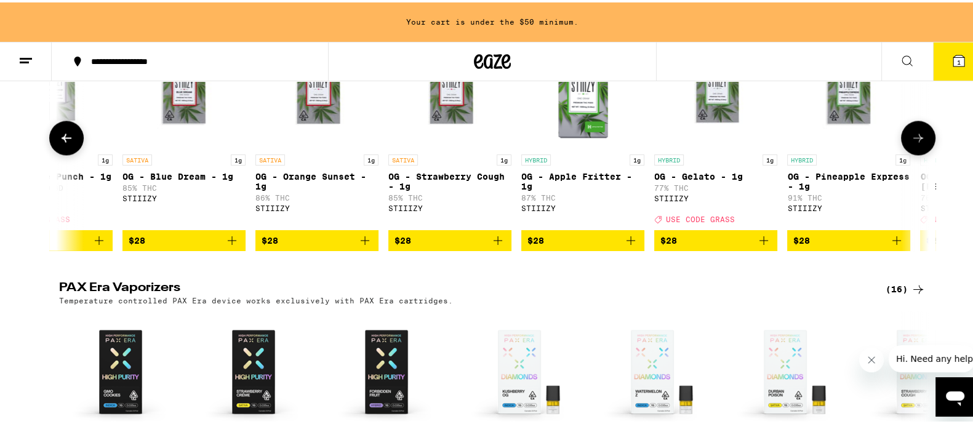
click at [60, 143] on icon at bounding box center [66, 135] width 15 height 15
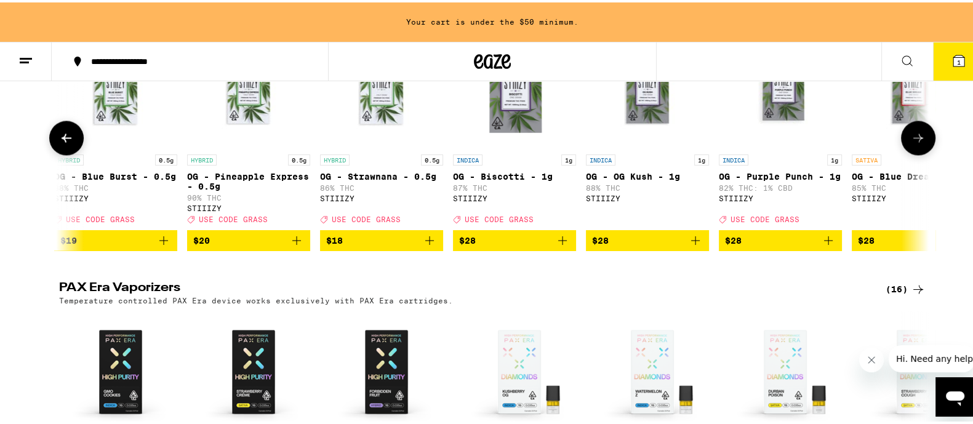
scroll to position [0, 1465]
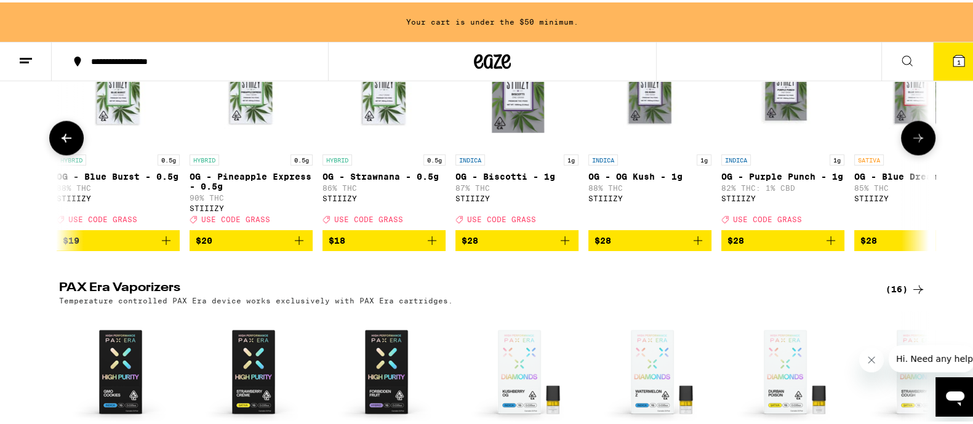
click at [912, 143] on icon at bounding box center [918, 135] width 15 height 15
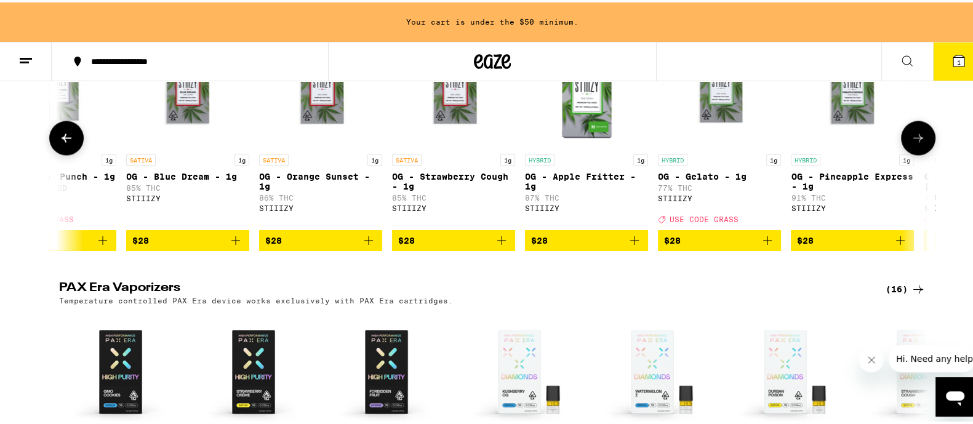
scroll to position [0, 2197]
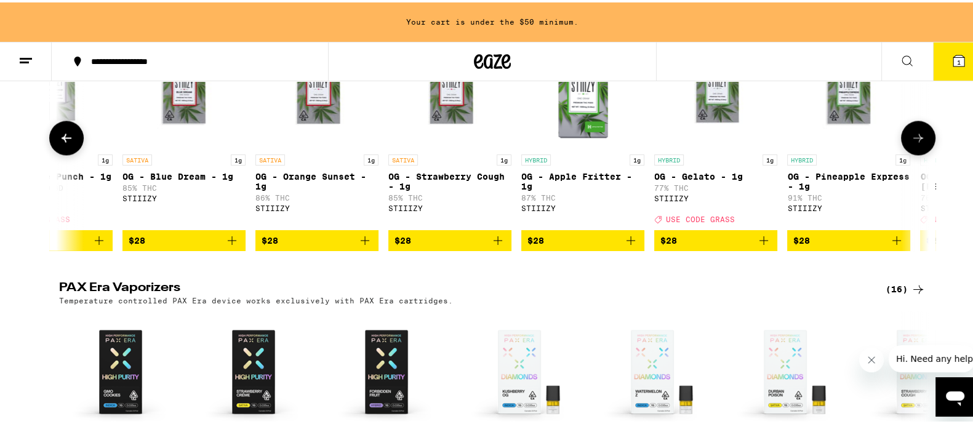
click at [915, 153] on button at bounding box center [918, 135] width 34 height 34
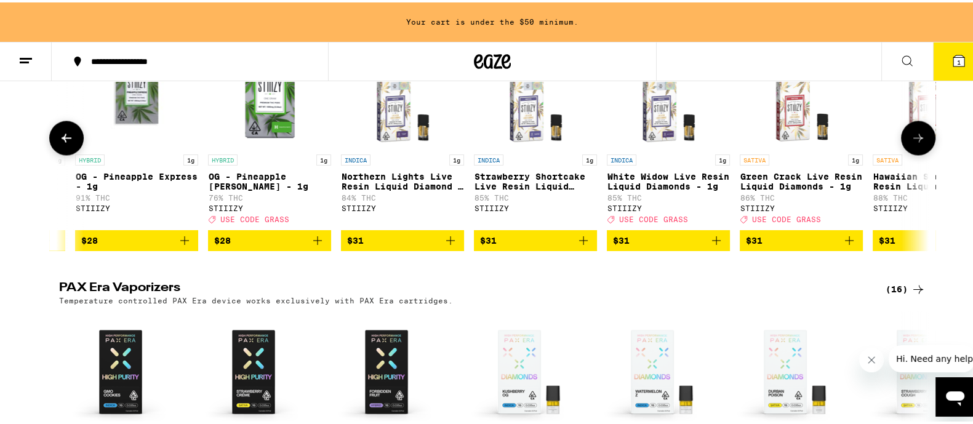
scroll to position [0, 2930]
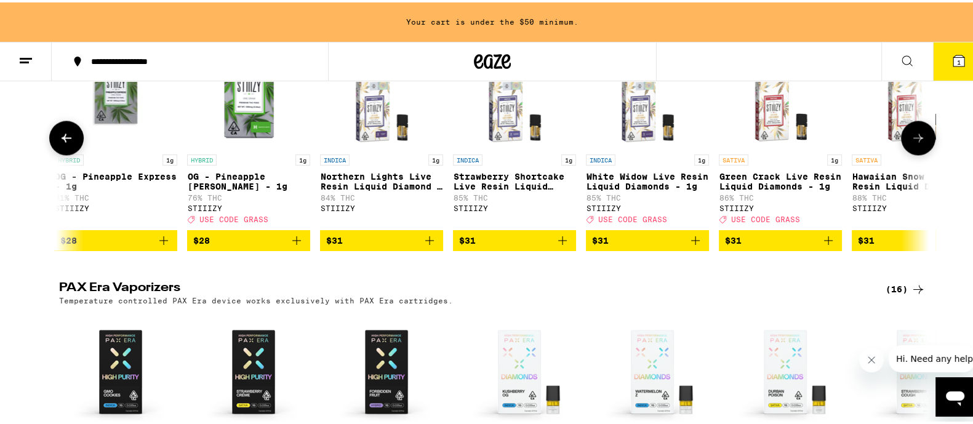
click at [689, 246] on icon "Add to bag" at bounding box center [695, 238] width 15 height 15
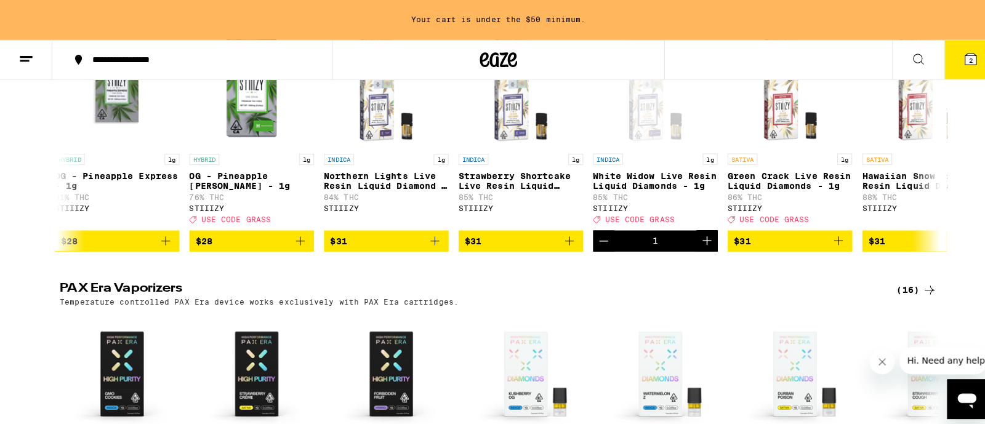
scroll to position [2539, 0]
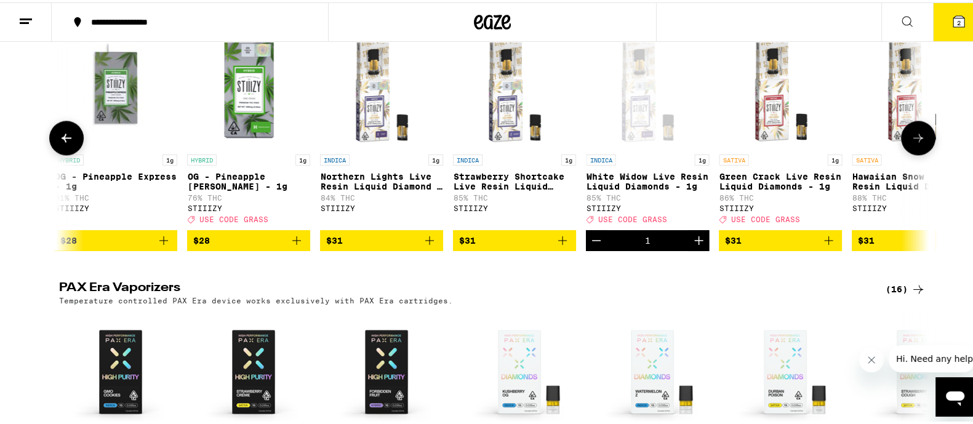
click at [824, 243] on icon "Add to bag" at bounding box center [828, 238] width 9 height 9
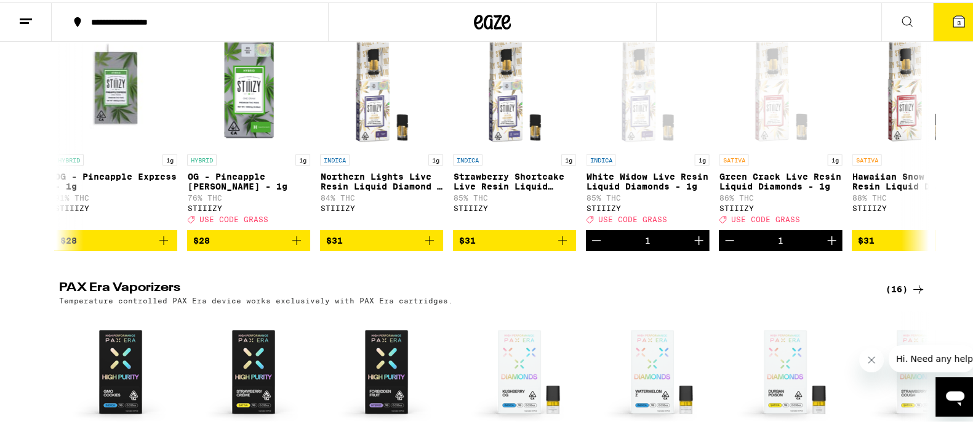
click at [957, 22] on span "3" at bounding box center [959, 20] width 4 height 7
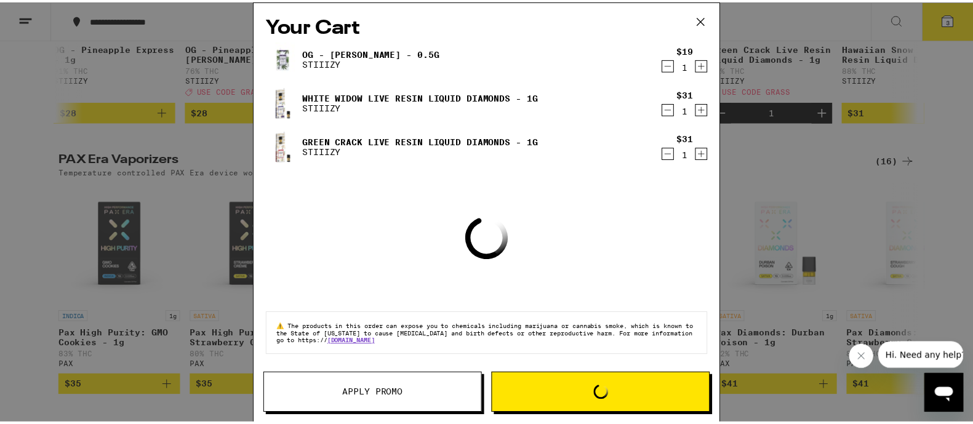
scroll to position [2412, 0]
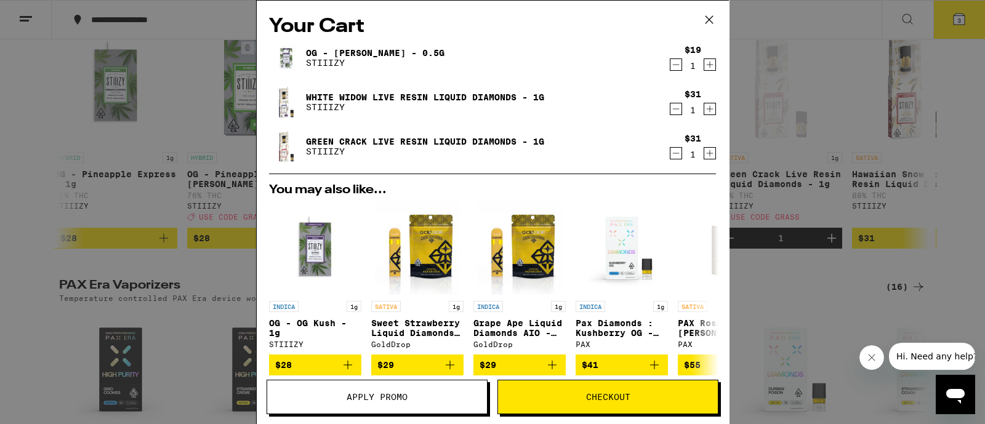
click at [374, 406] on button "Apply Promo" at bounding box center [377, 397] width 221 height 34
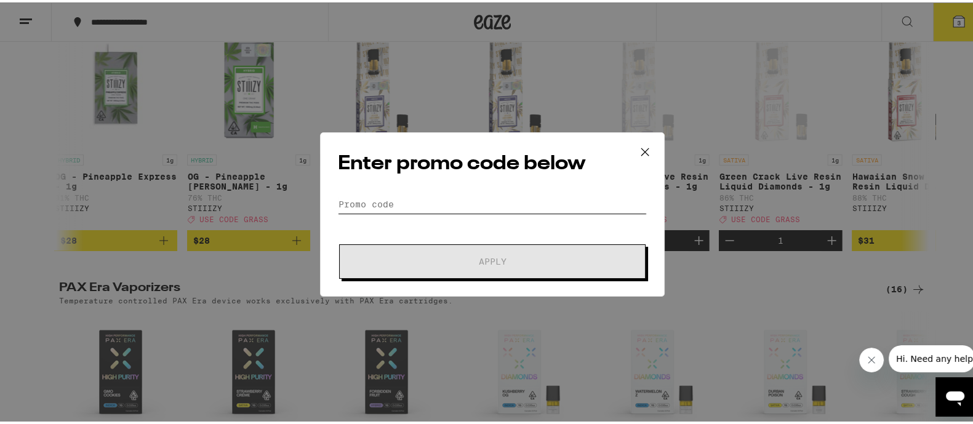
click at [369, 199] on input "Promo Code" at bounding box center [492, 202] width 309 height 18
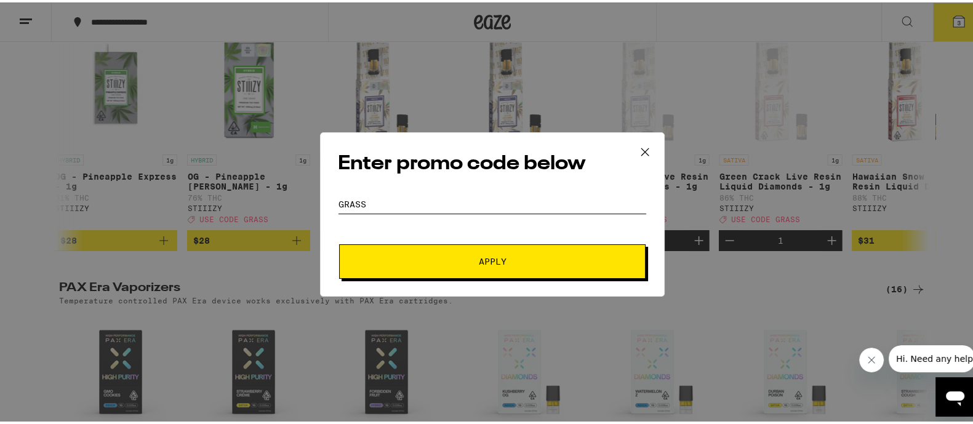
type input "grass"
click at [442, 252] on button "Apply" at bounding box center [492, 259] width 307 height 34
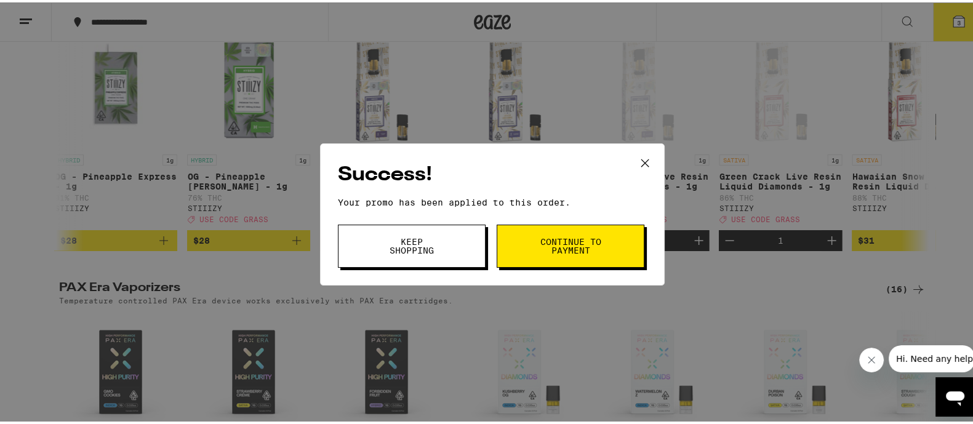
click at [564, 242] on span "Continue to payment" at bounding box center [570, 243] width 63 height 17
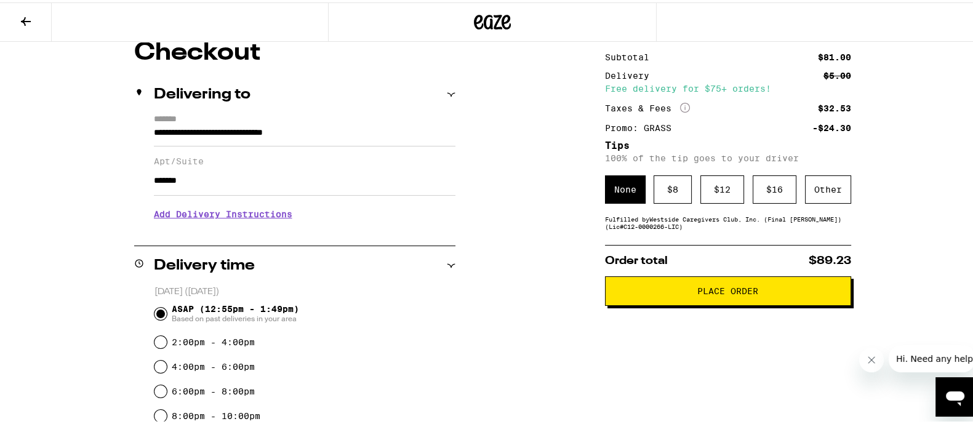
scroll to position [76, 0]
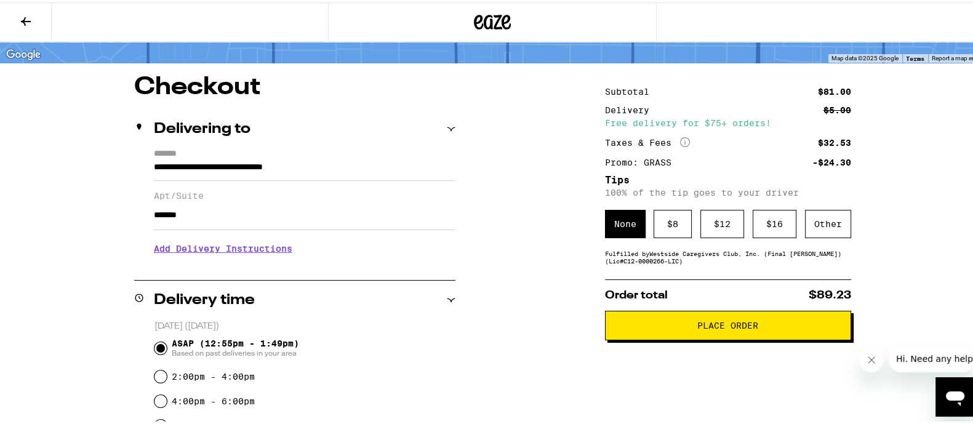
click at [222, 196] on label "Apt/Suite" at bounding box center [305, 193] width 302 height 10
click at [222, 198] on input "*******" at bounding box center [305, 213] width 302 height 30
click at [816, 228] on div "Other" at bounding box center [828, 221] width 46 height 28
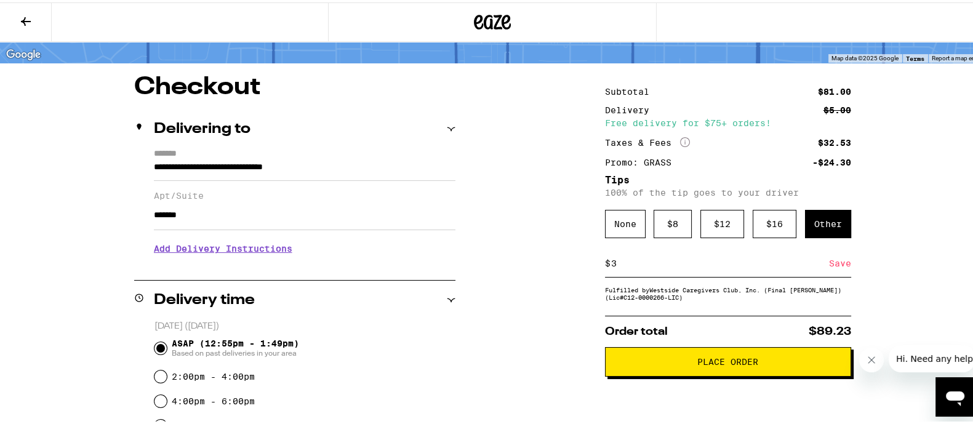
type input "3"
click at [829, 264] on div "Save" at bounding box center [840, 260] width 22 height 27
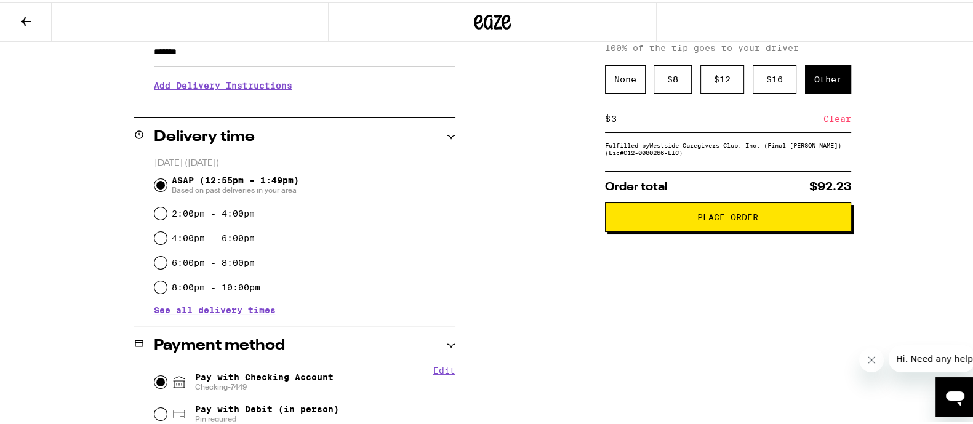
scroll to position [307, 0]
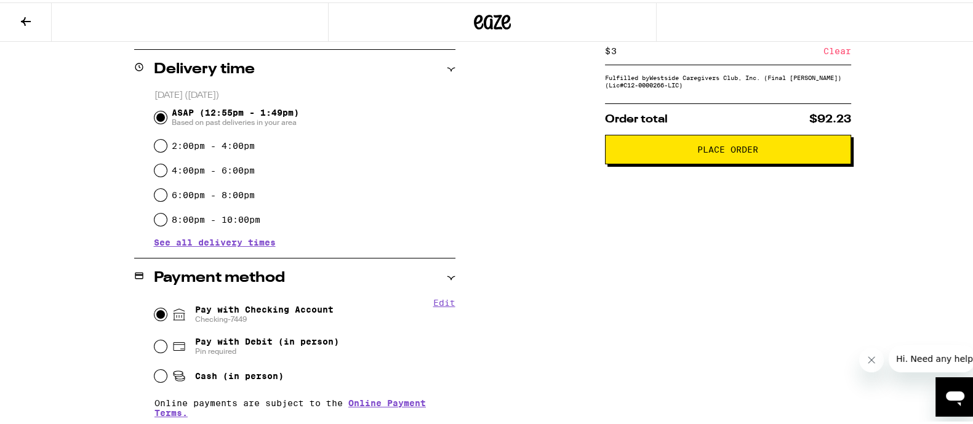
click at [702, 151] on span "Place Order" at bounding box center [727, 147] width 61 height 9
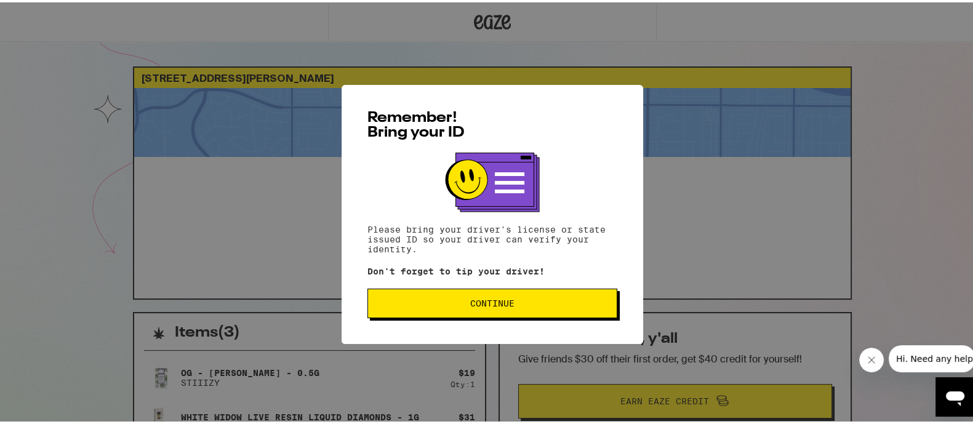
click at [494, 300] on span "Continue" at bounding box center [492, 301] width 44 height 9
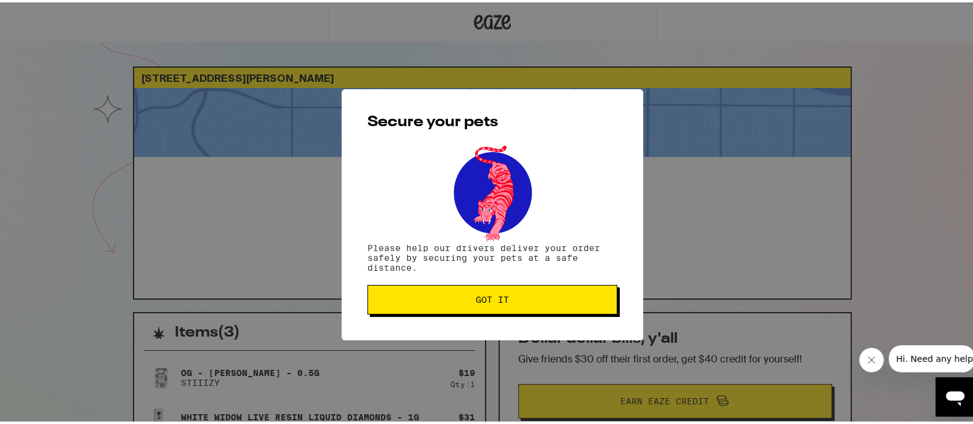
click at [494, 300] on span "Got it" at bounding box center [492, 297] width 33 height 9
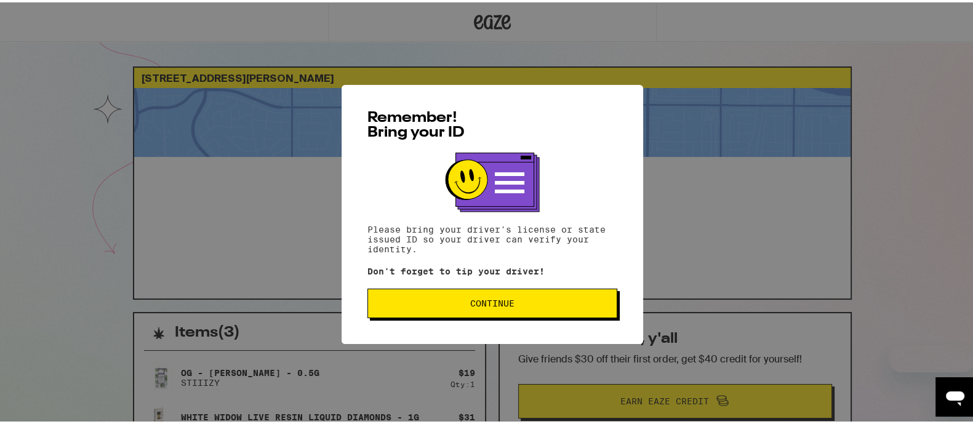
click at [475, 305] on span "Continue" at bounding box center [492, 301] width 44 height 9
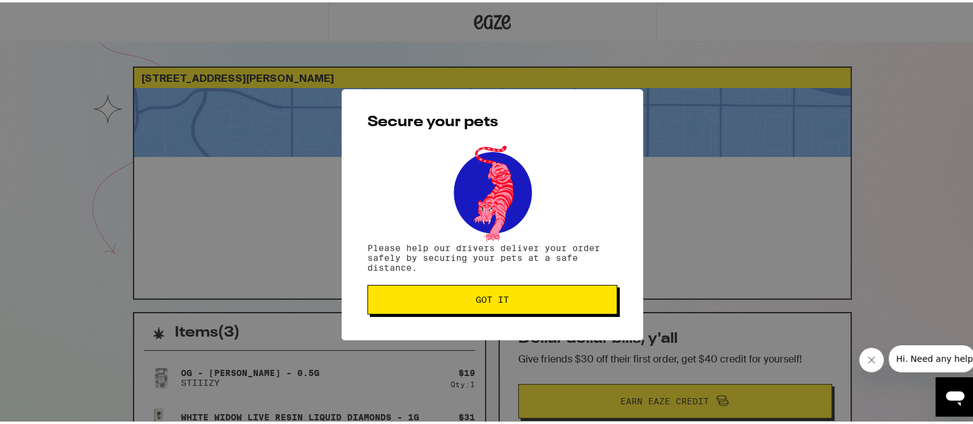
click at [473, 308] on button "Got it" at bounding box center [492, 298] width 250 height 30
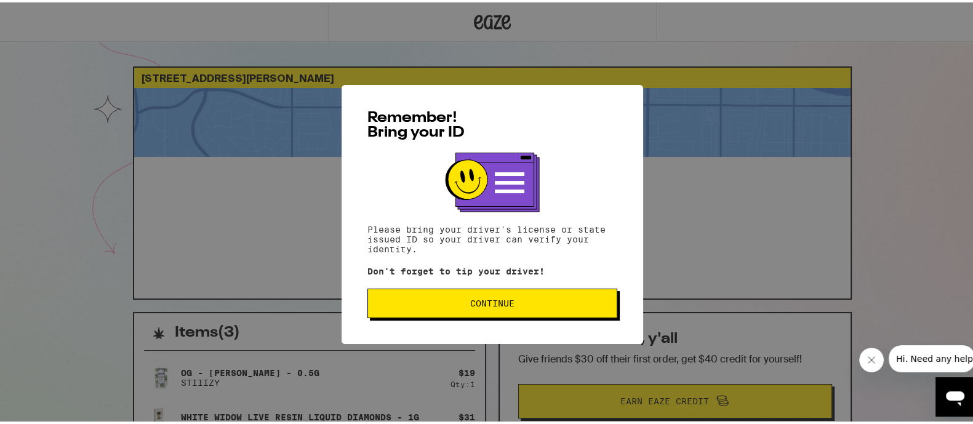
click at [500, 300] on span "Continue" at bounding box center [492, 301] width 44 height 9
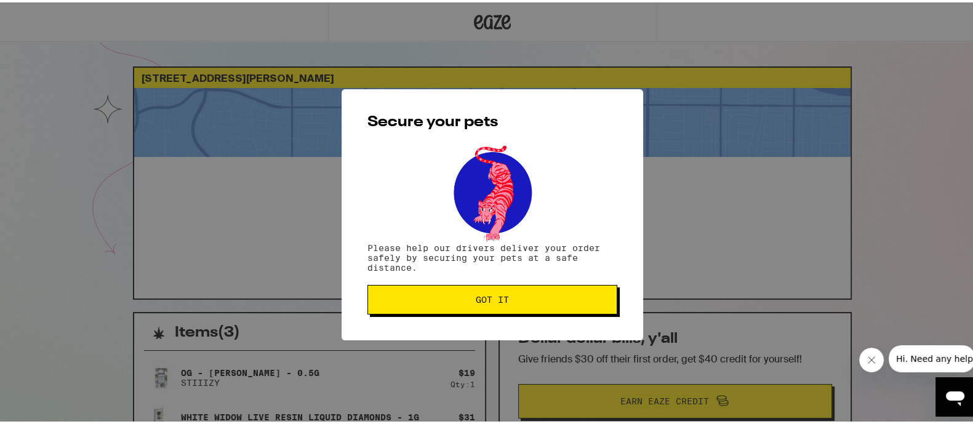
click at [500, 300] on span "Got it" at bounding box center [492, 297] width 33 height 9
